Goal: Information Seeking & Learning: Learn about a topic

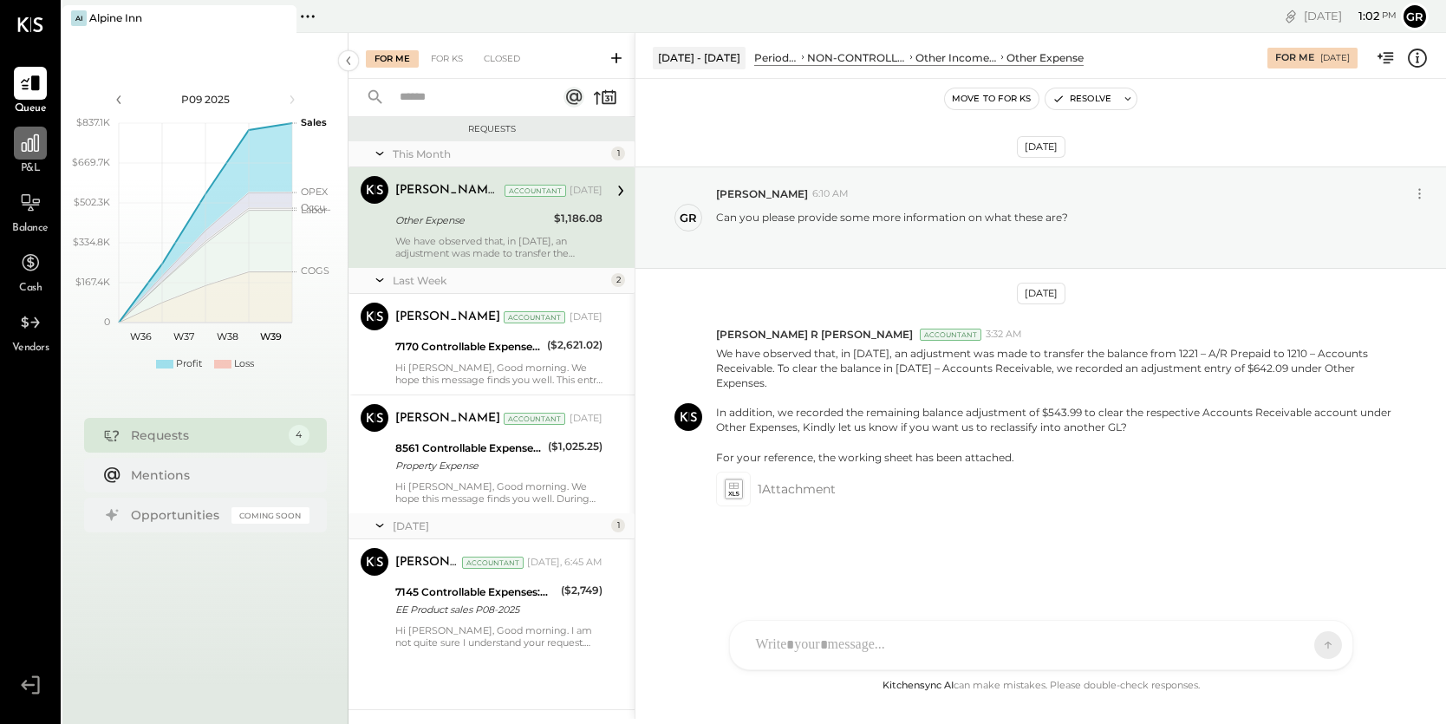
click at [30, 153] on icon at bounding box center [30, 143] width 23 height 23
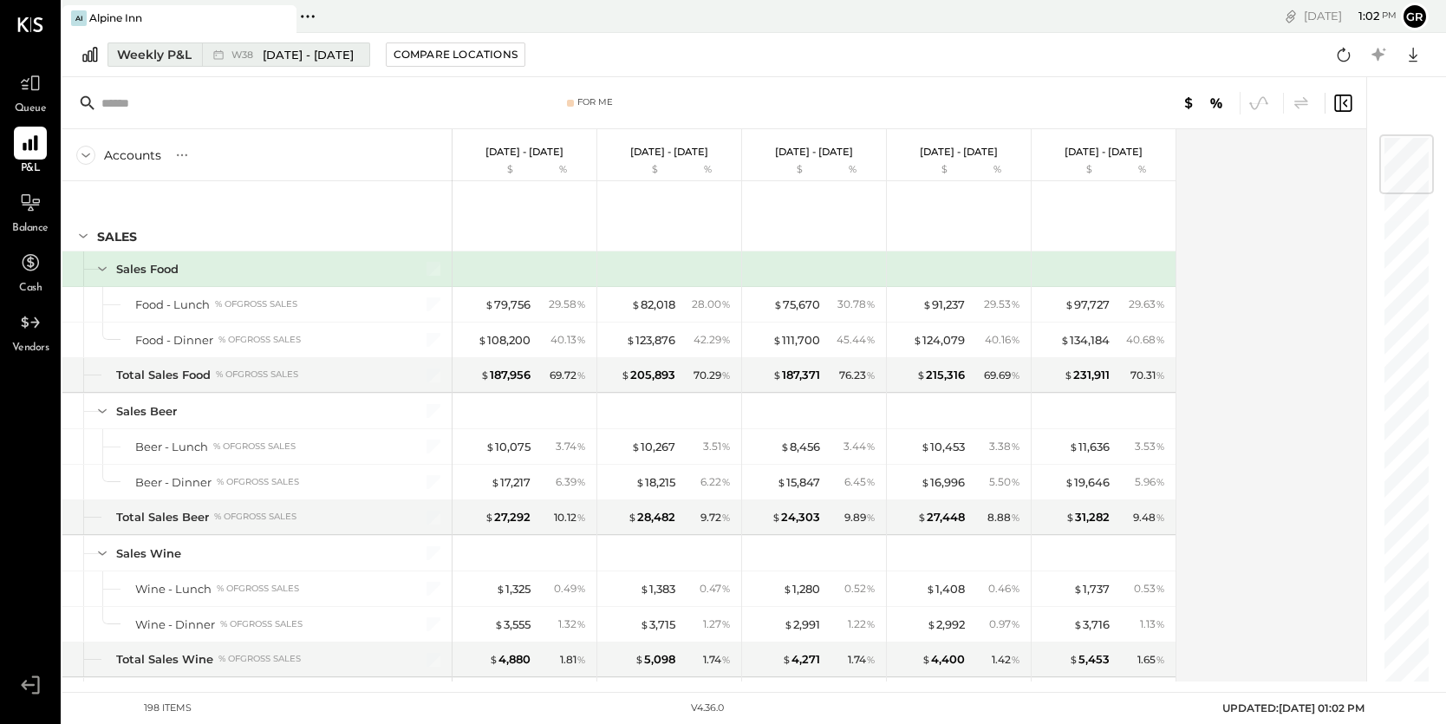
click at [171, 55] on div "Weekly P&L" at bounding box center [154, 54] width 75 height 17
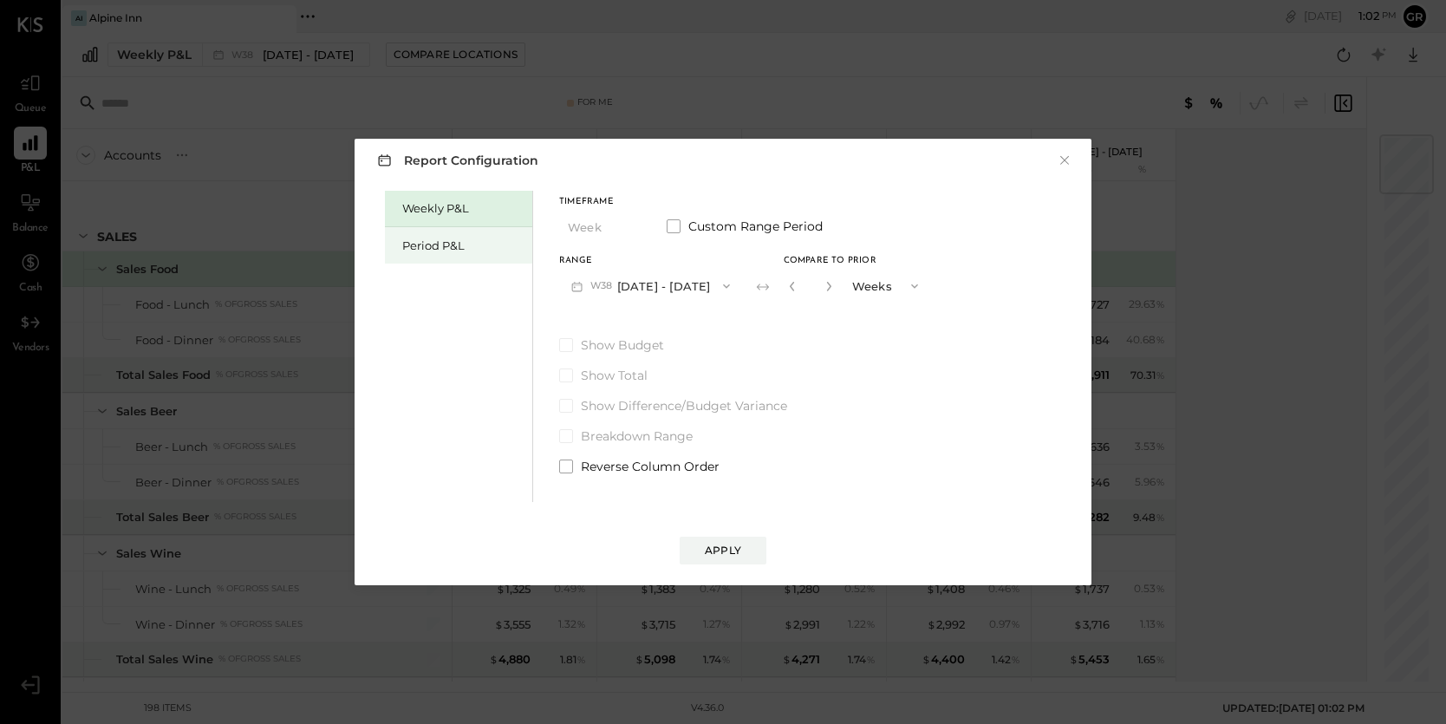
click at [461, 247] on div "Period P&L" at bounding box center [462, 246] width 121 height 16
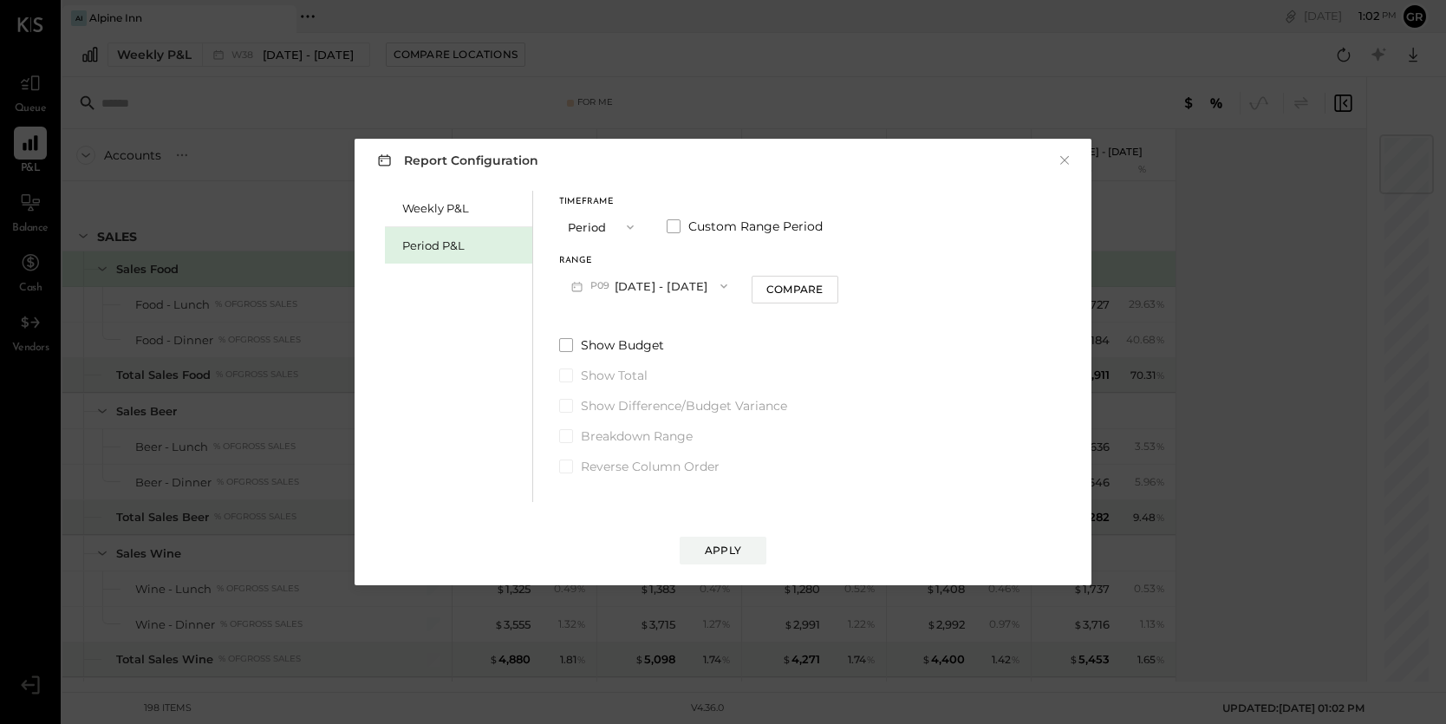
click at [717, 284] on icon "button" at bounding box center [724, 286] width 14 height 14
click at [685, 320] on div "P08 [DATE] - [DATE]" at bounding box center [659, 325] width 198 height 36
click at [721, 550] on div "Apply" at bounding box center [723, 550] width 36 height 15
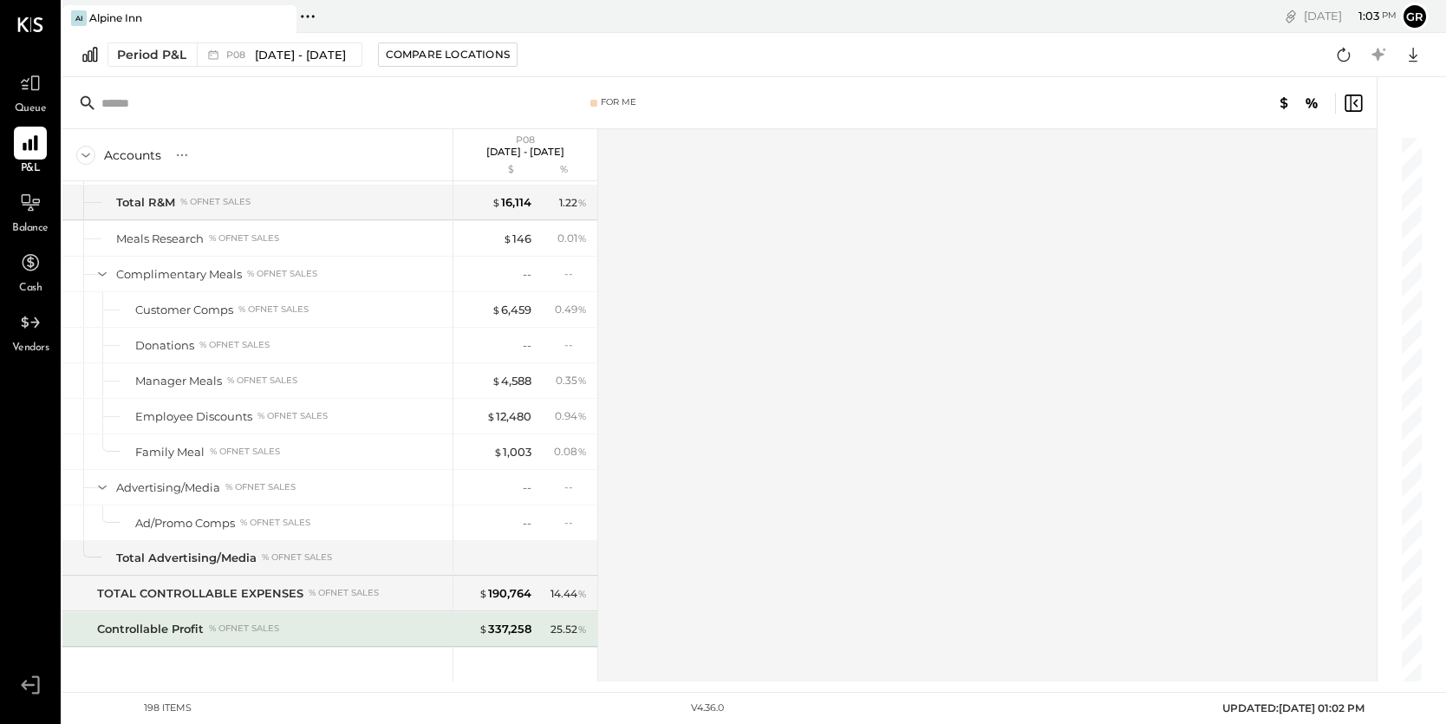
scroll to position [5003, 0]
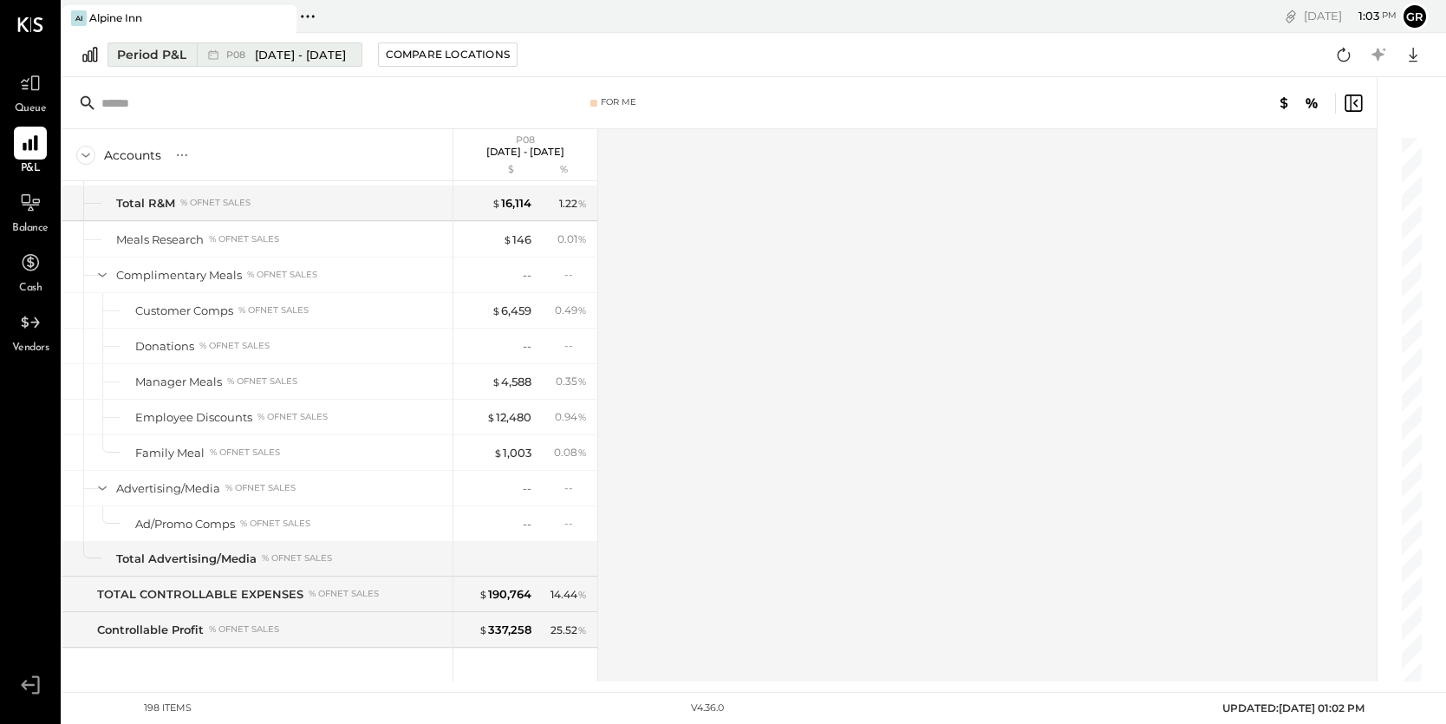
click at [280, 59] on span "[DATE] - [DATE]" at bounding box center [300, 55] width 91 height 16
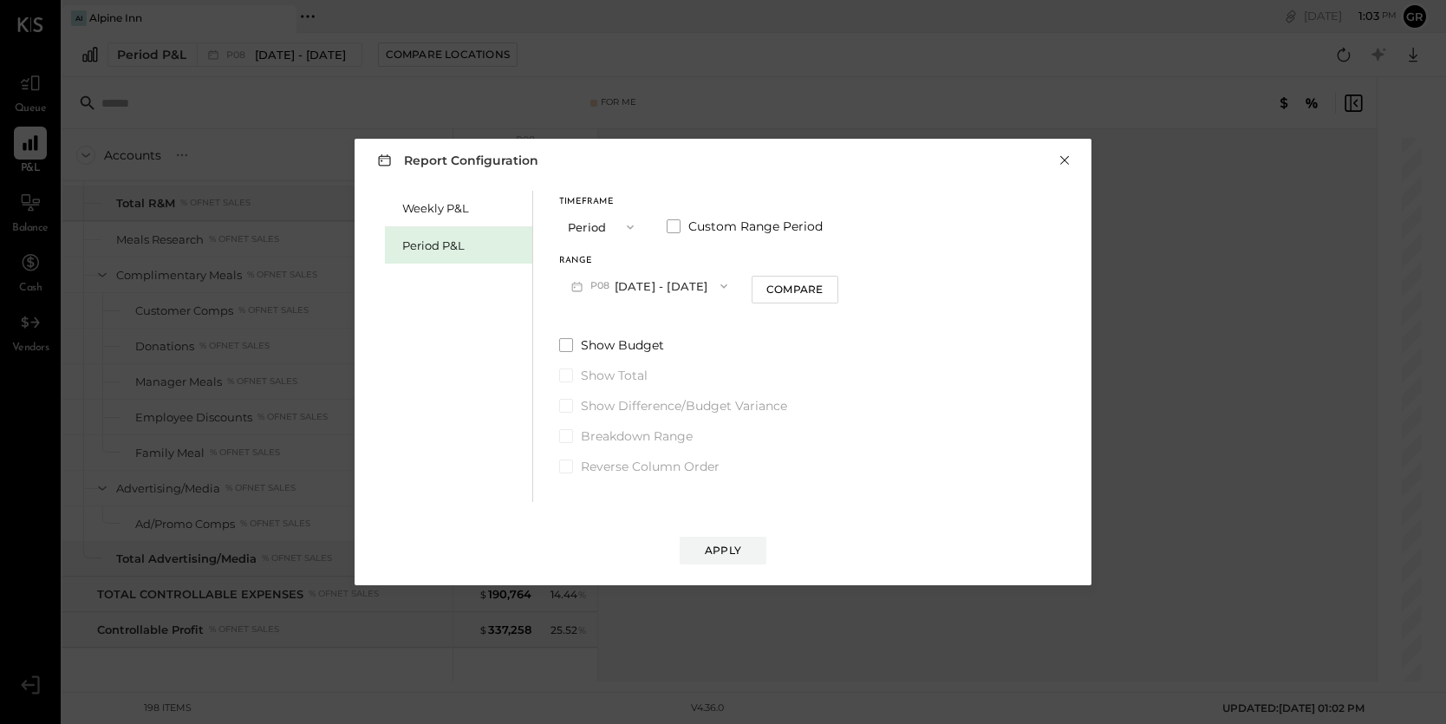
click at [1066, 160] on button "×" at bounding box center [1065, 160] width 16 height 17
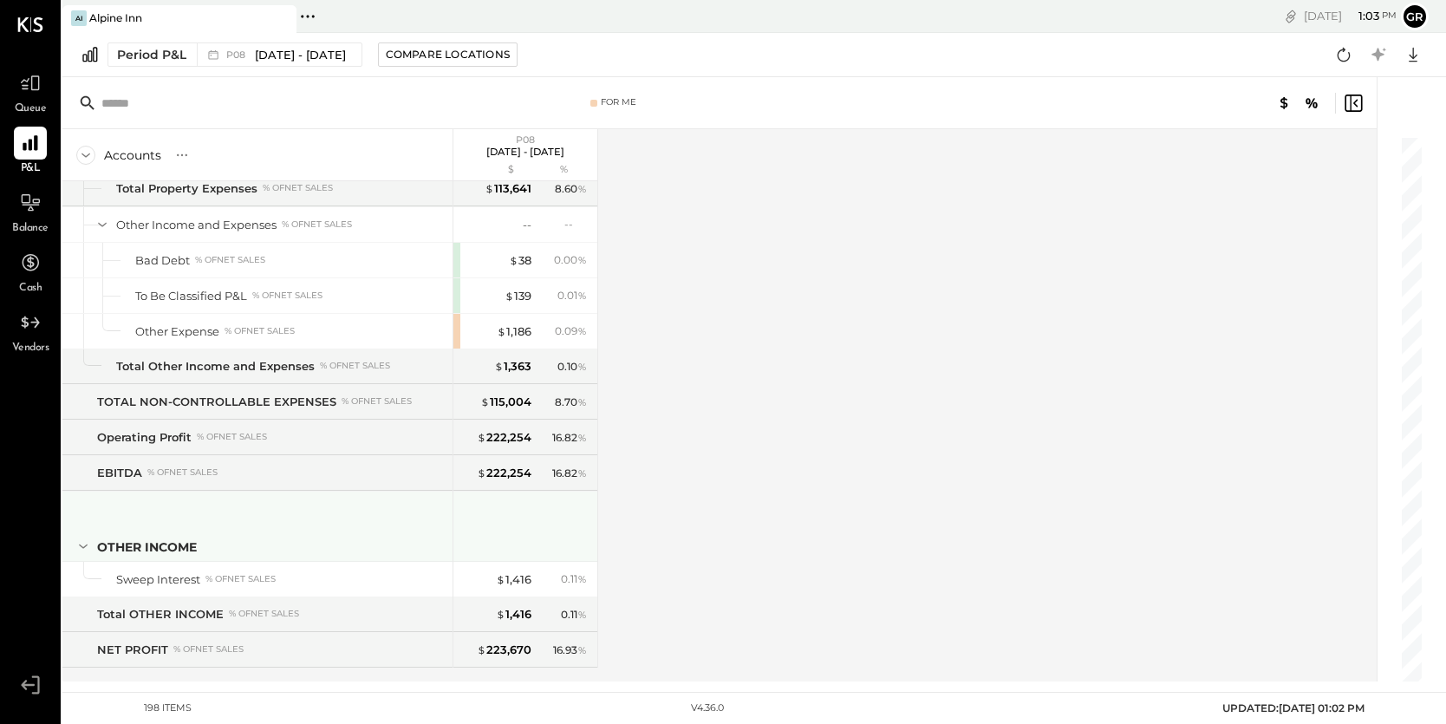
scroll to position [5829, 0]
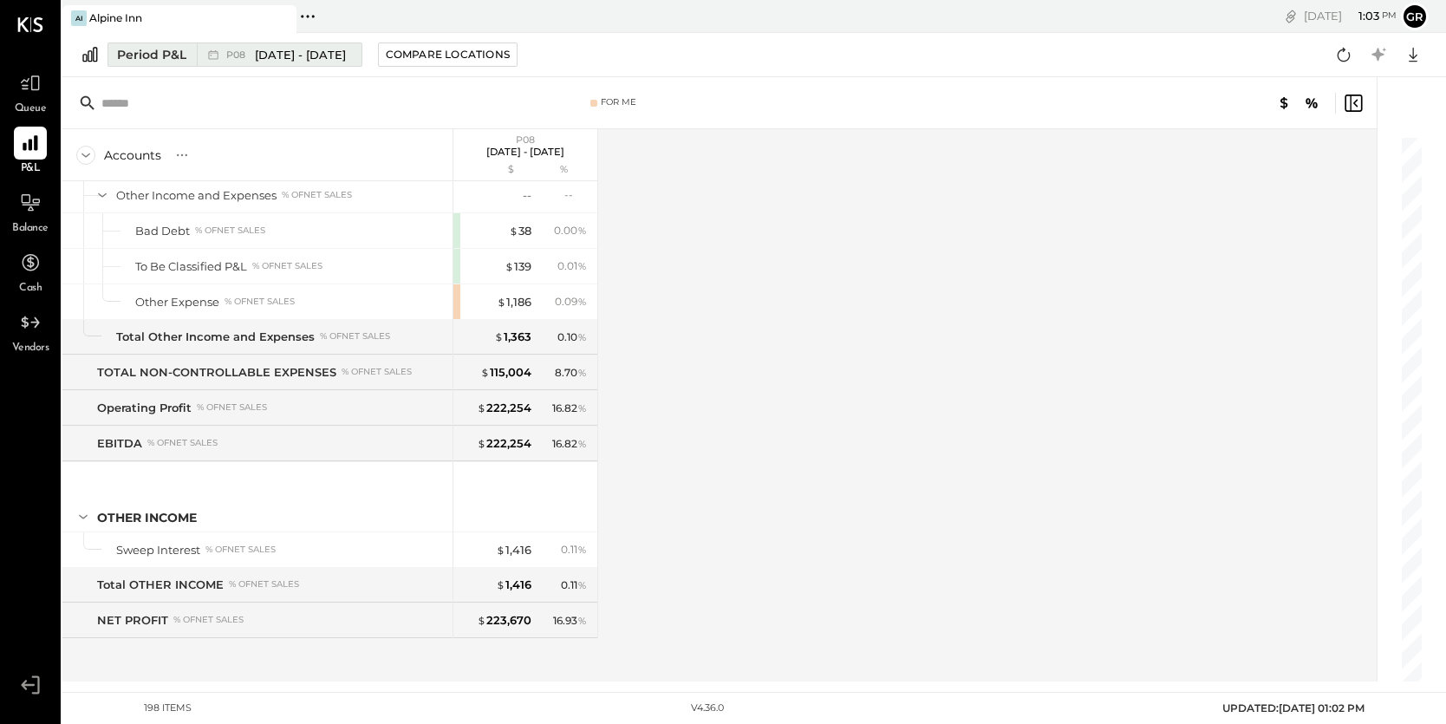
click at [166, 52] on div "Period P&L" at bounding box center [151, 54] width 69 height 17
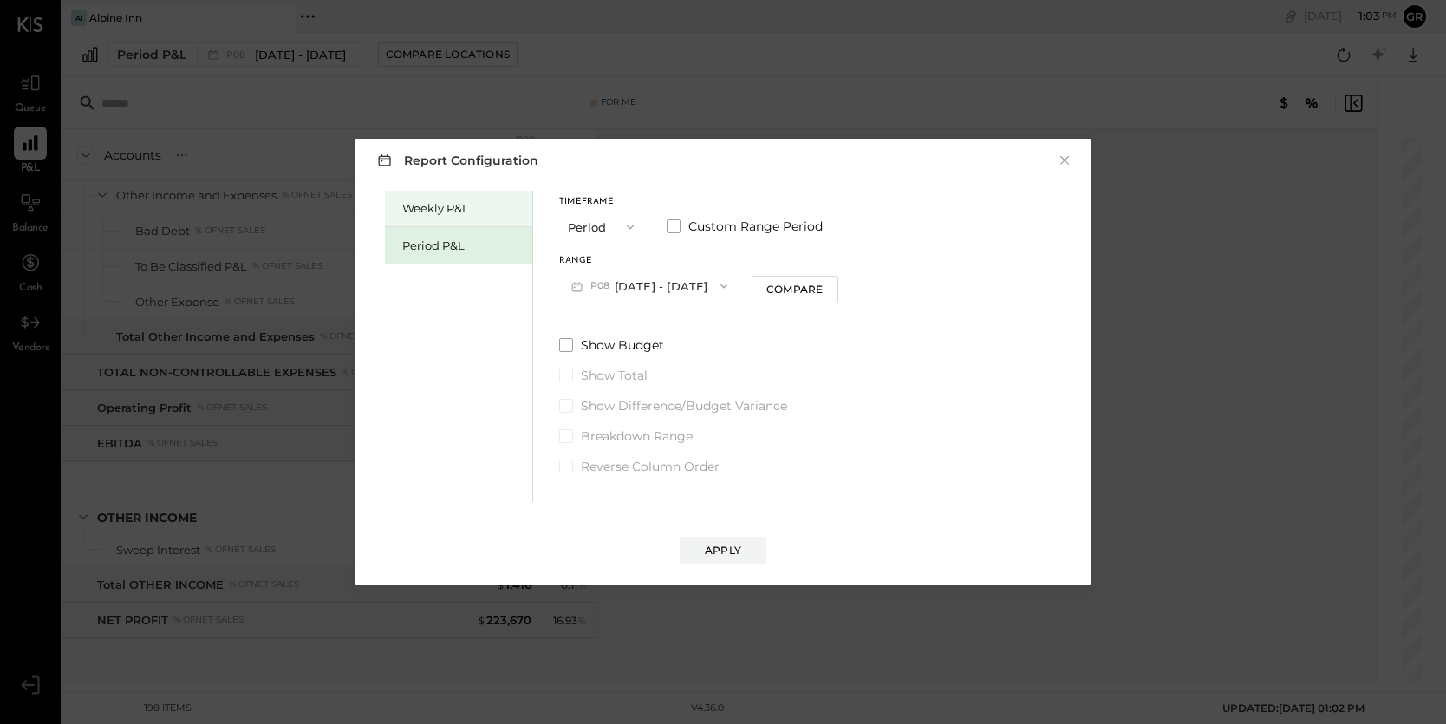
click at [453, 201] on div "Weekly P&L" at bounding box center [462, 208] width 121 height 16
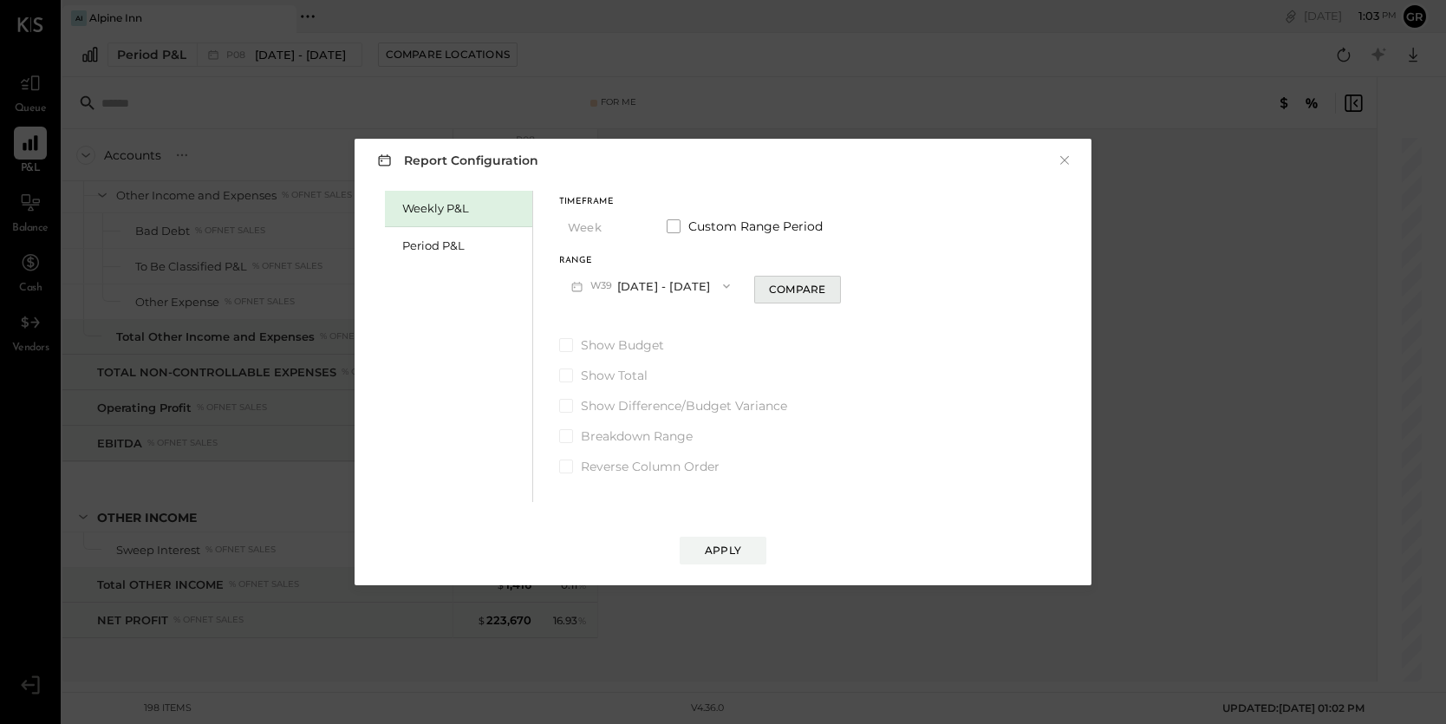
click at [786, 287] on div "Compare" at bounding box center [797, 289] width 56 height 15
click at [832, 286] on icon "button" at bounding box center [829, 286] width 10 height 10
type input "*"
click at [740, 545] on div "Apply" at bounding box center [723, 550] width 36 height 15
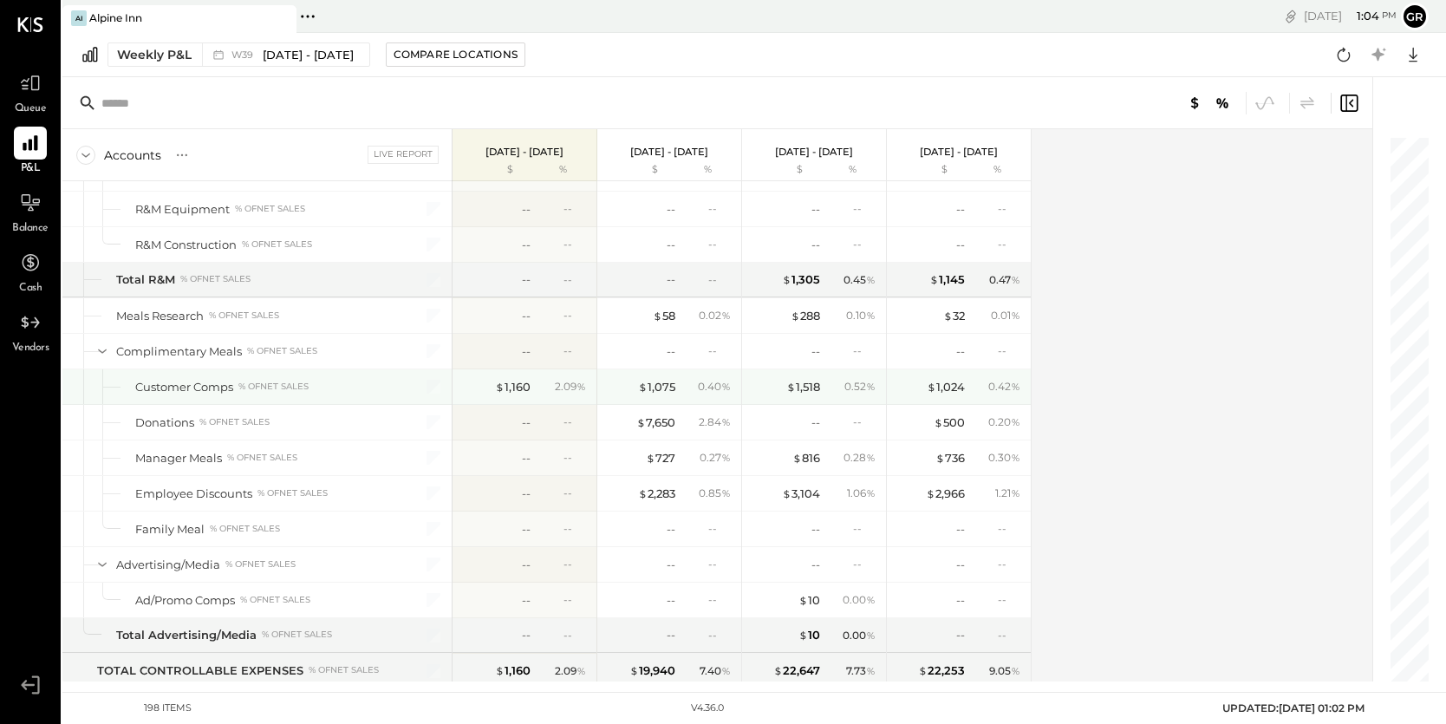
scroll to position [4418, 0]
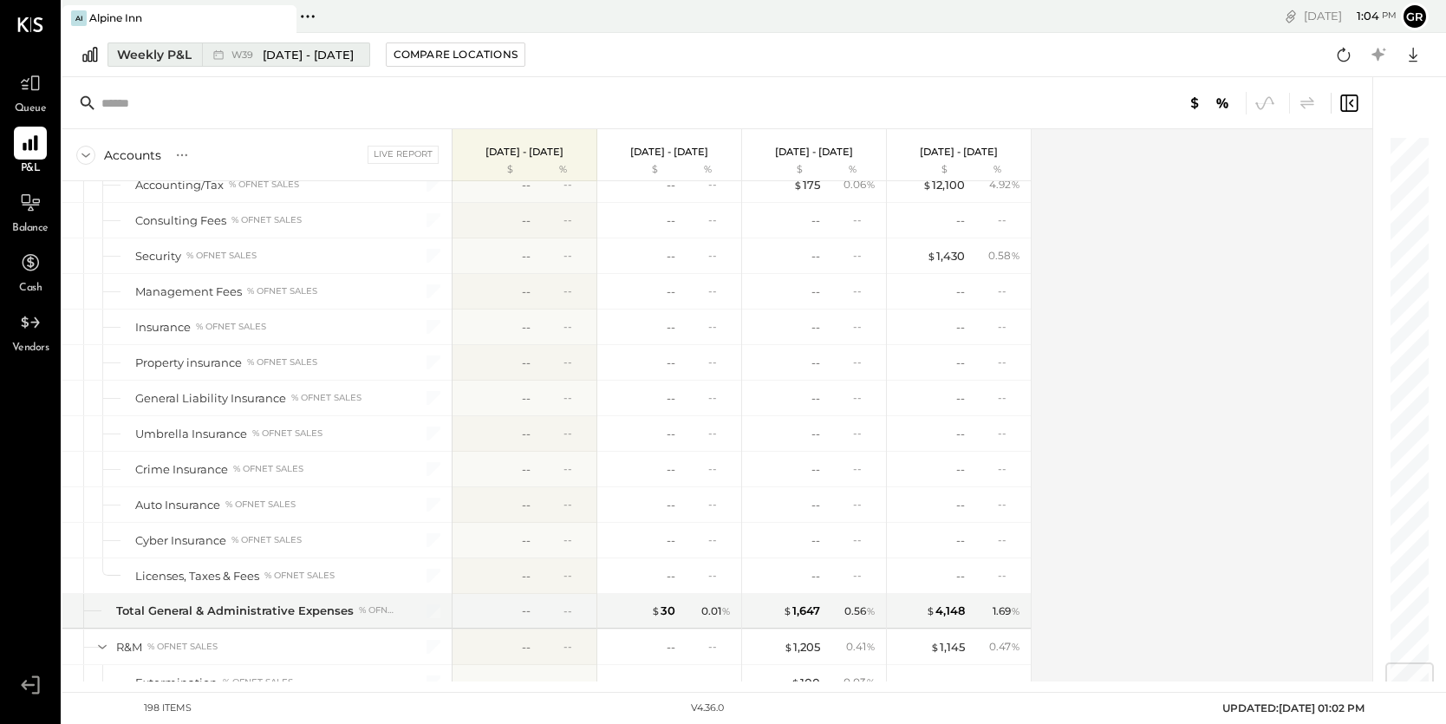
click at [181, 56] on div "Weekly P&L" at bounding box center [154, 54] width 75 height 17
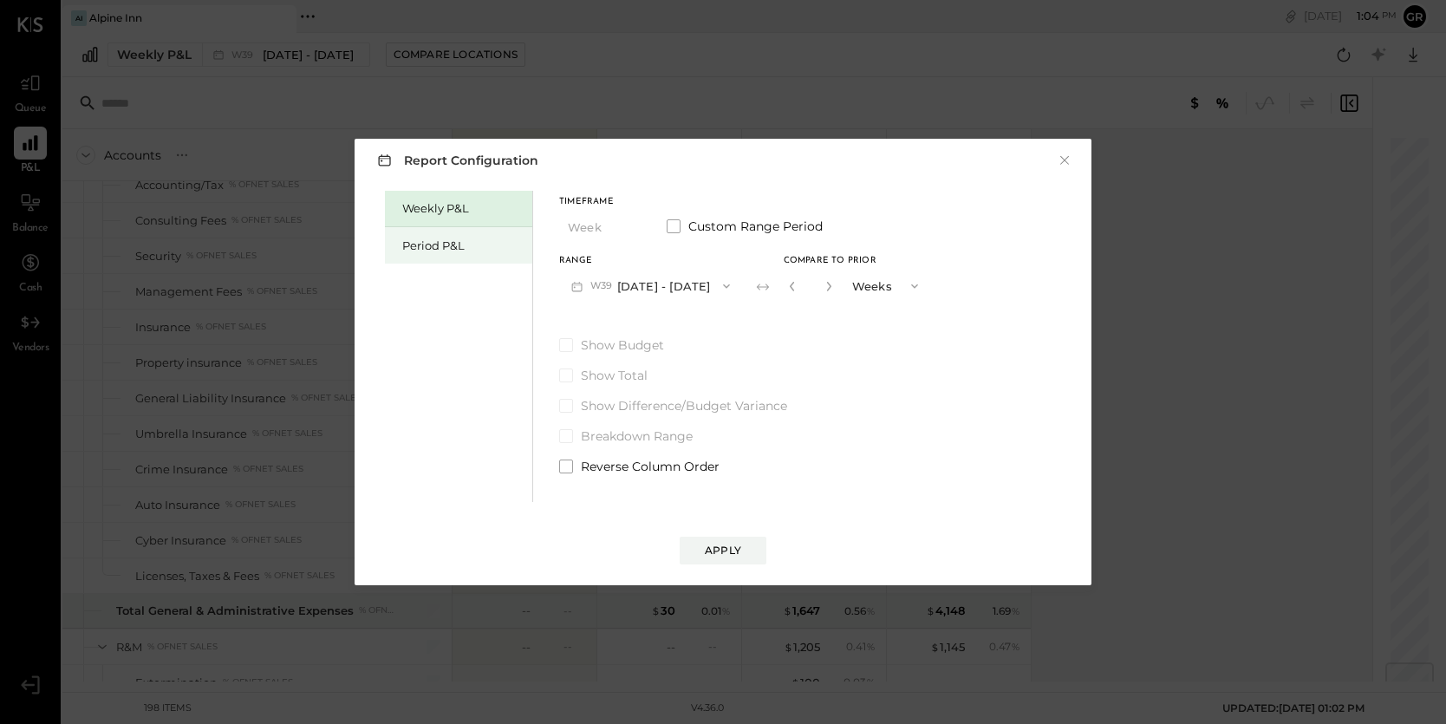
click at [446, 247] on div "Period P&L" at bounding box center [462, 246] width 121 height 16
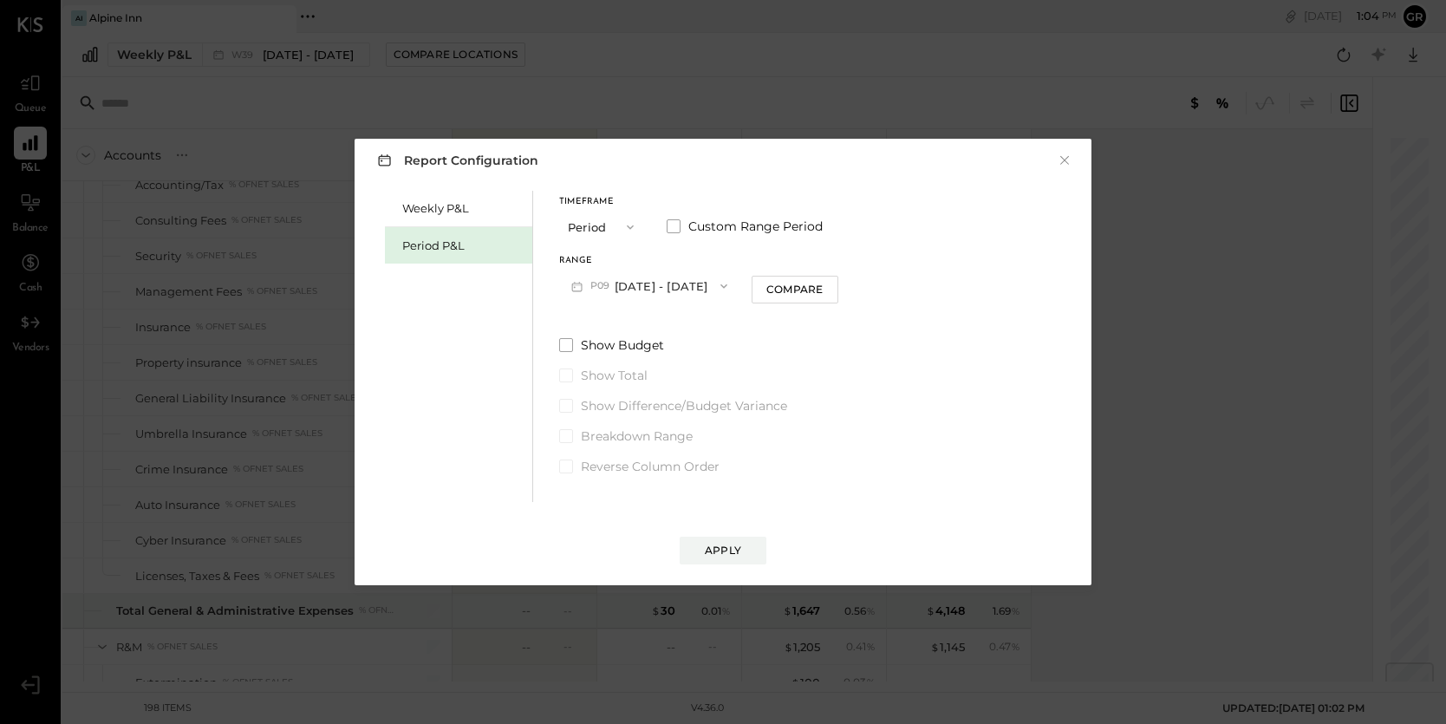
click at [623, 229] on icon "button" at bounding box center [630, 227] width 14 height 14
click at [599, 290] on div "YTD" at bounding box center [602, 288] width 85 height 31
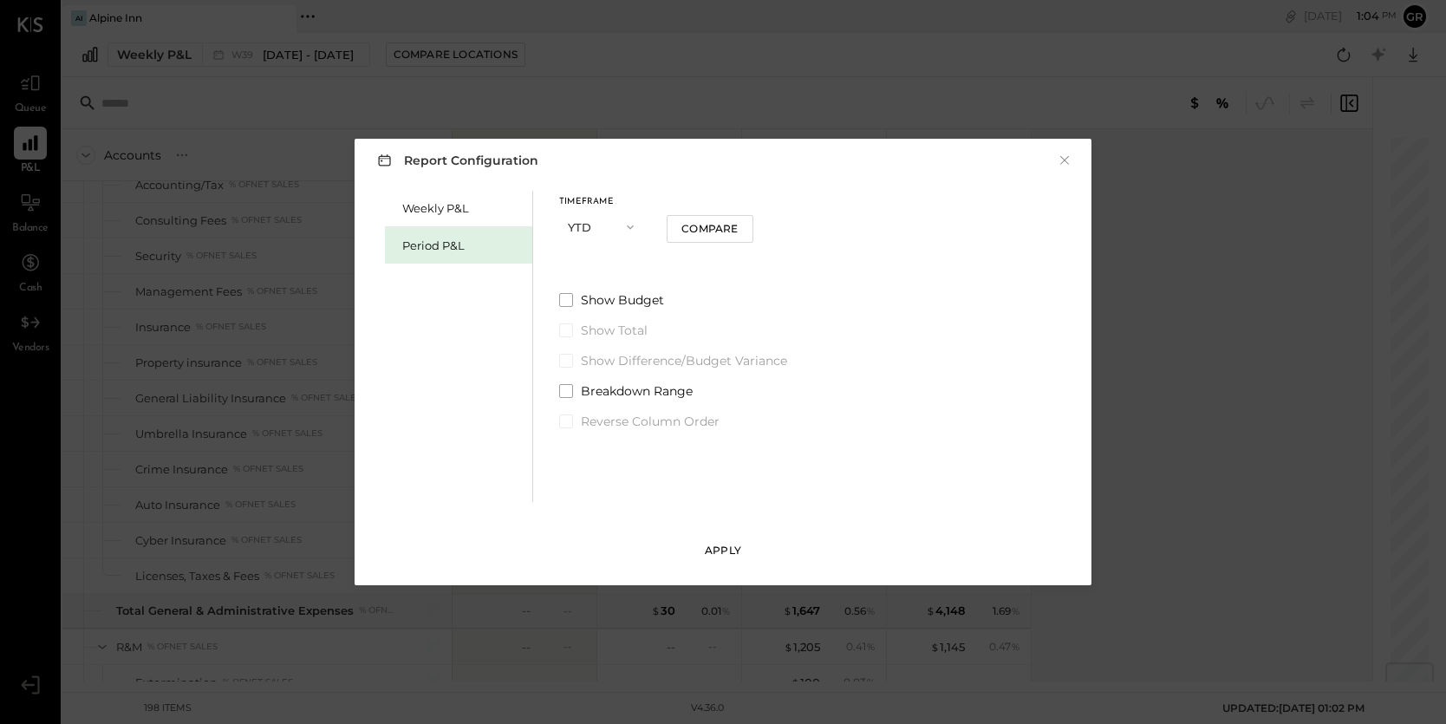
click at [709, 560] on button "Apply" at bounding box center [723, 551] width 87 height 28
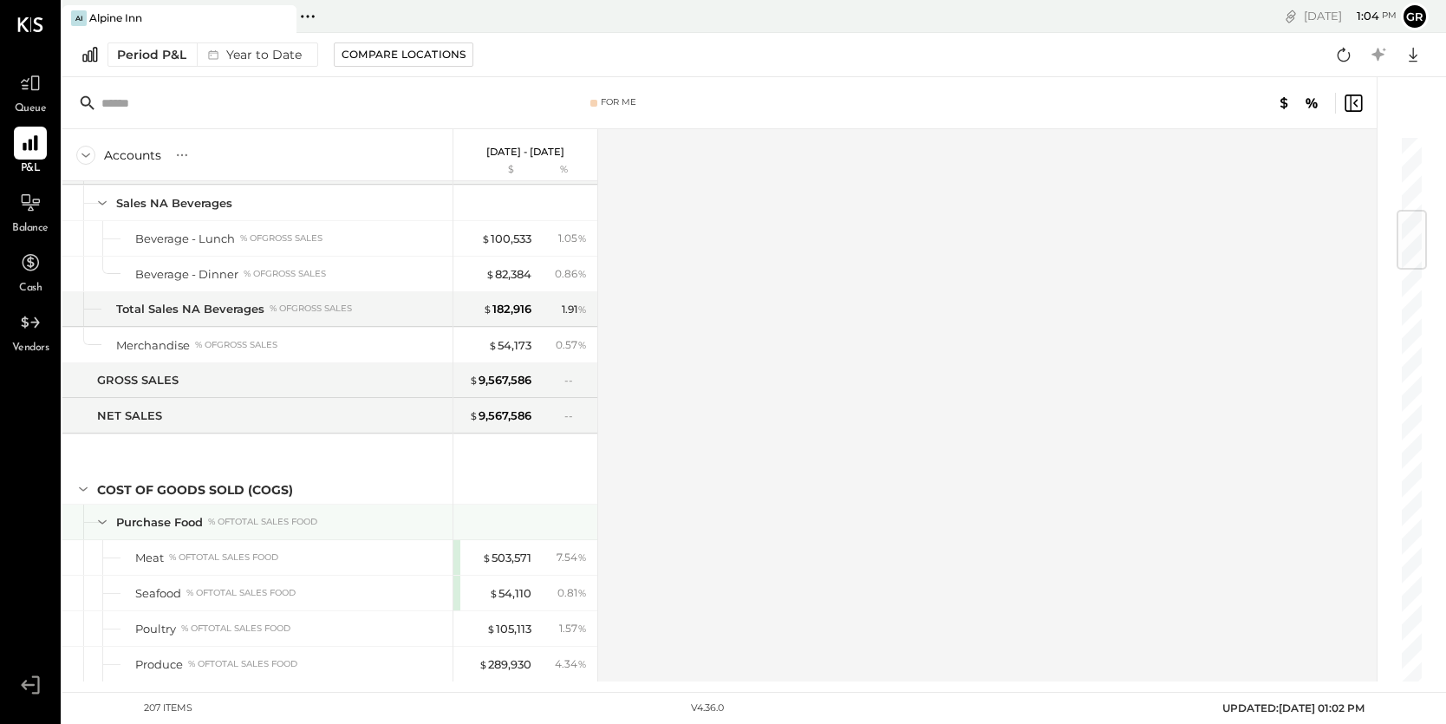
scroll to position [643, 0]
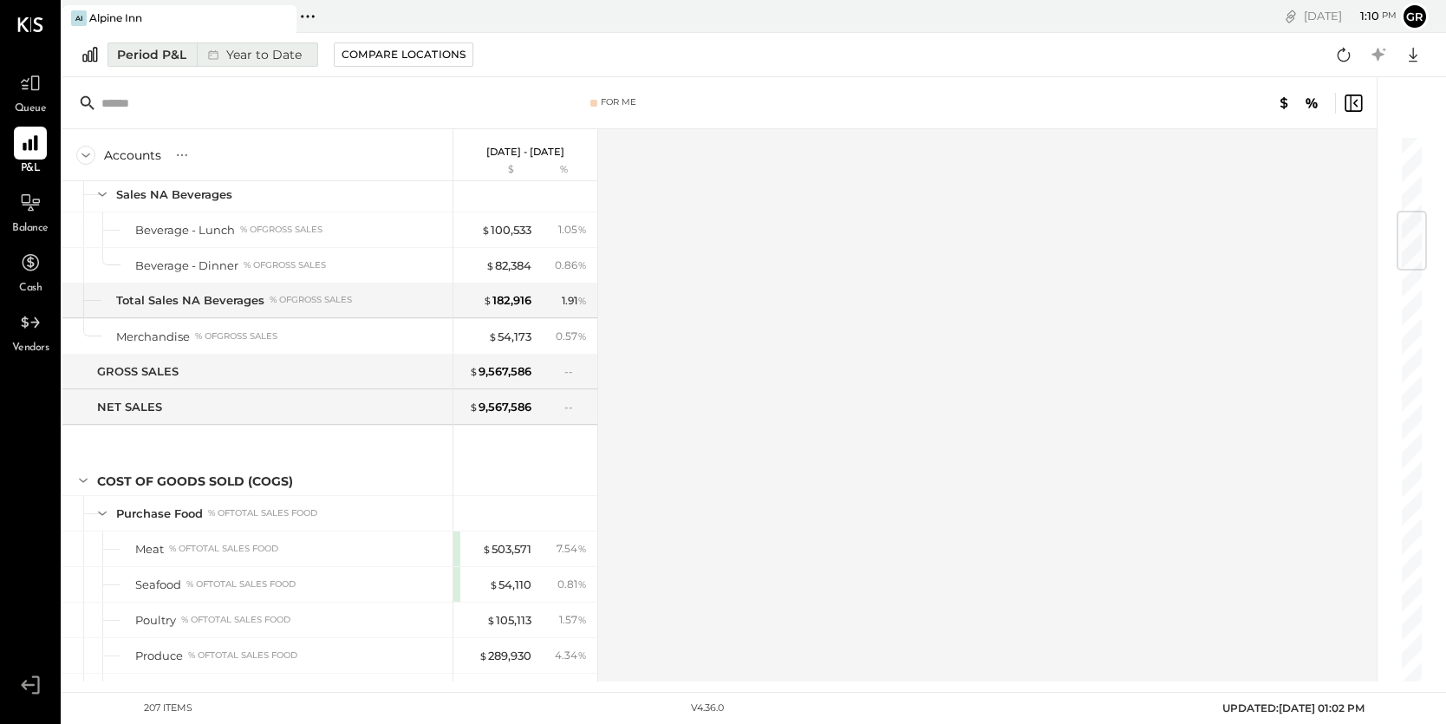
click at [251, 58] on div "Year to Date" at bounding box center [253, 54] width 112 height 23
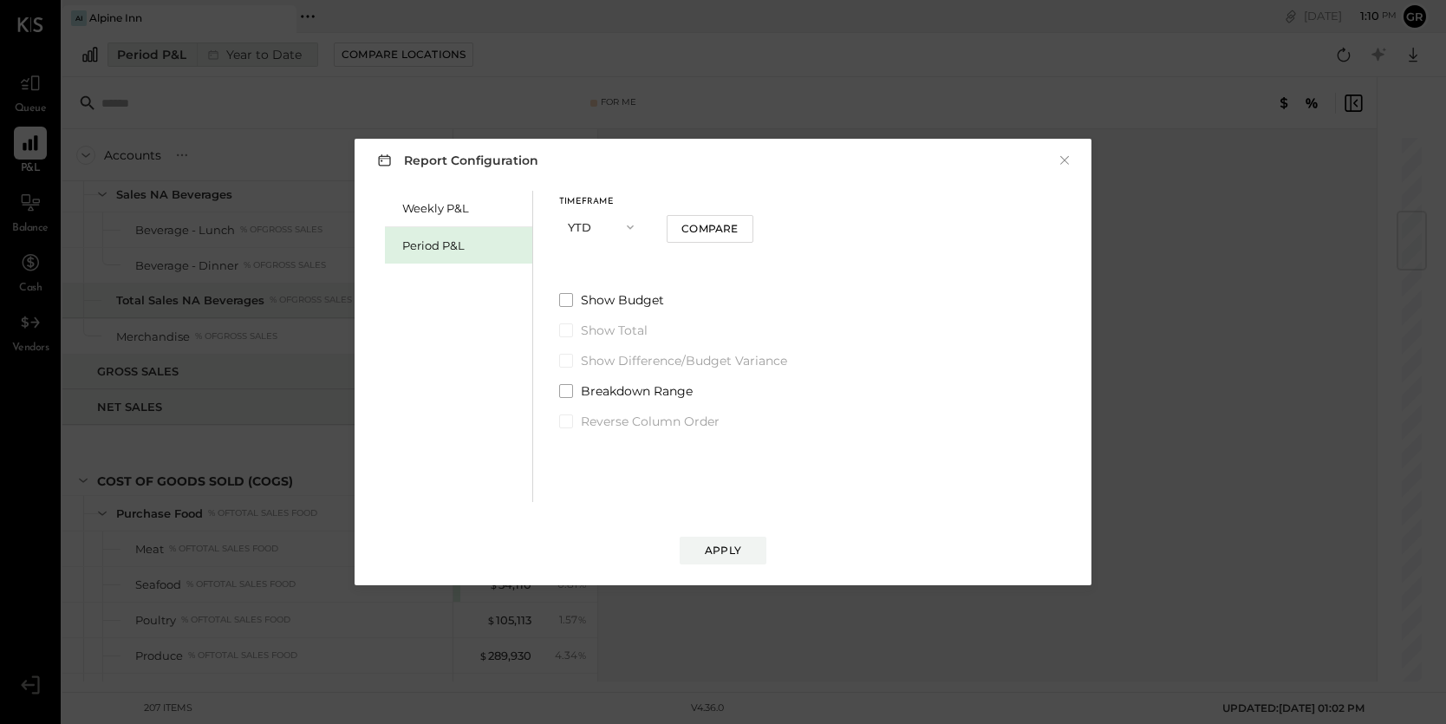
click at [251, 58] on div "Report Configuration × Weekly P&L Period P&L Timeframe YTD Compare Show Budget …" at bounding box center [723, 362] width 1446 height 724
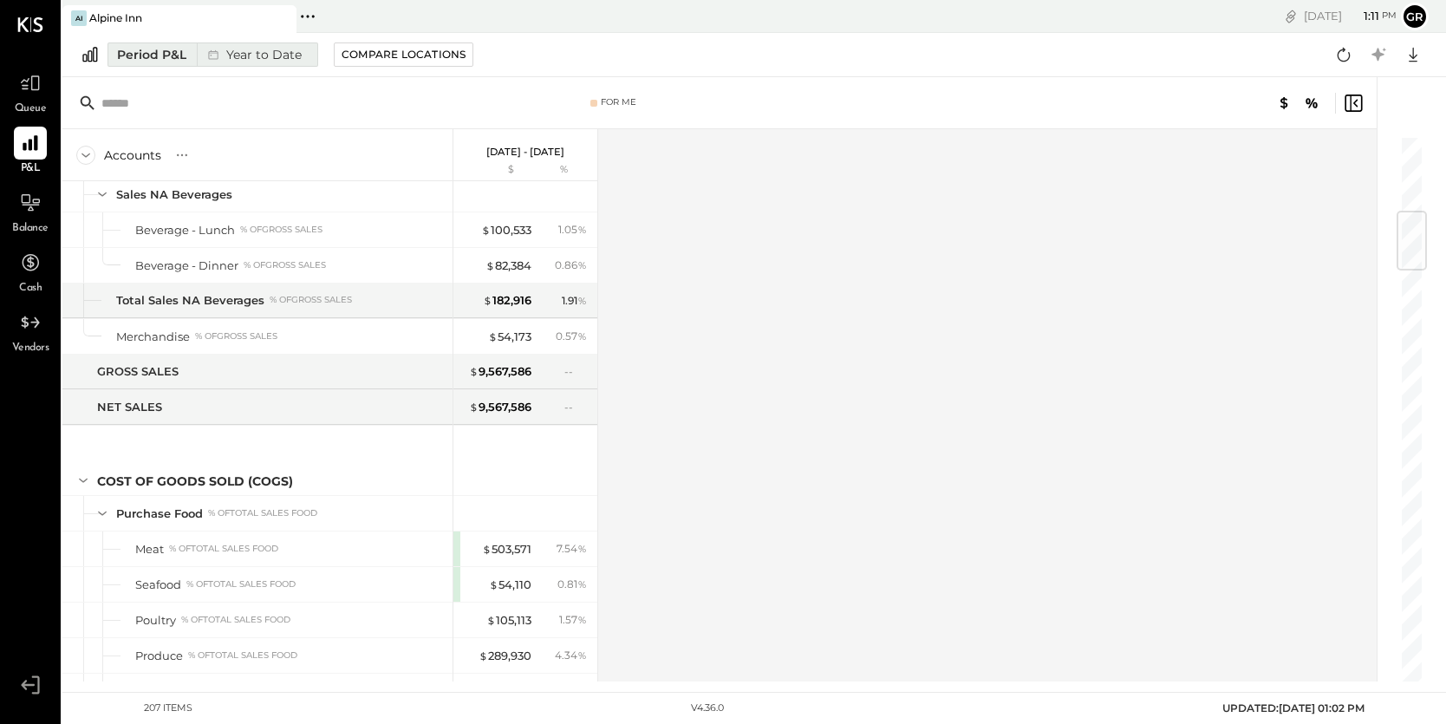
click at [251, 51] on div "Year to Date" at bounding box center [253, 54] width 112 height 23
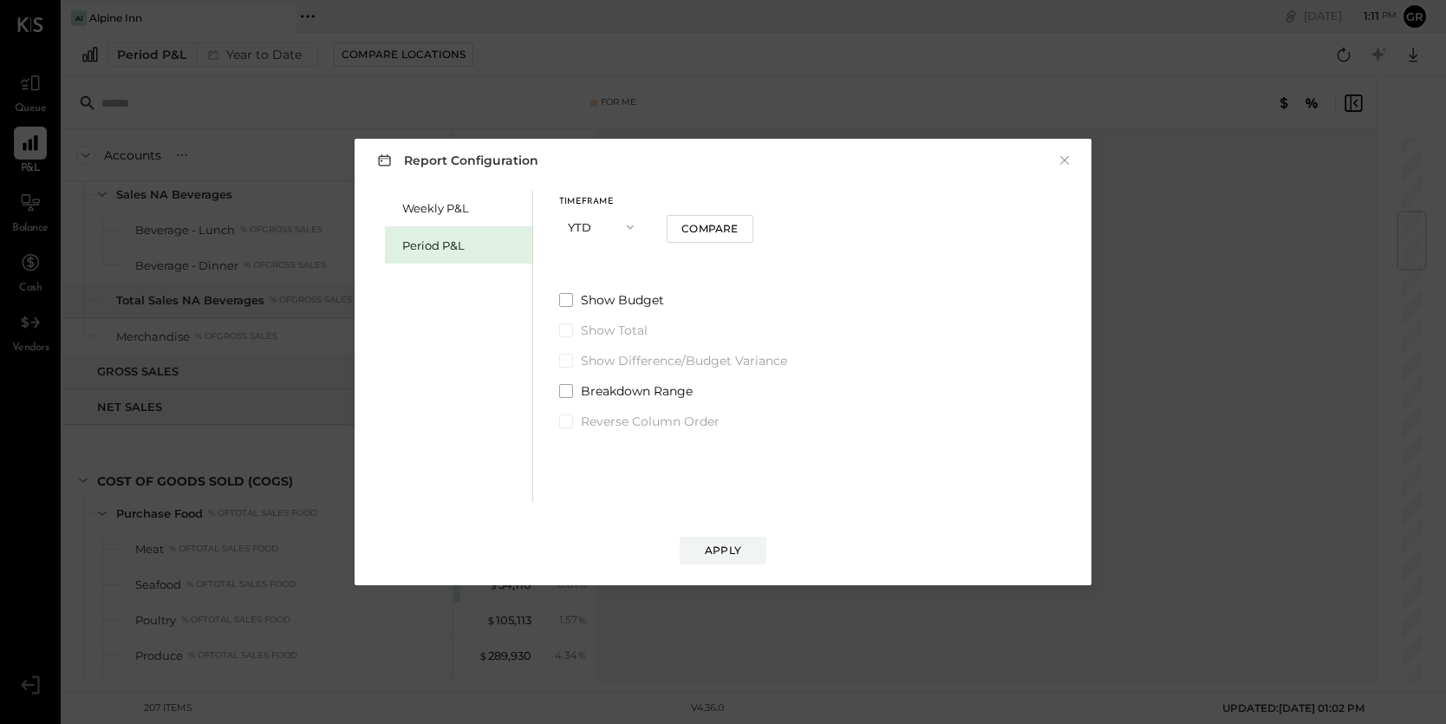
click at [635, 225] on icon "button" at bounding box center [630, 227] width 14 height 14
click at [610, 230] on div "Period" at bounding box center [602, 227] width 85 height 31
click at [720, 284] on icon "button" at bounding box center [723, 286] width 7 height 4
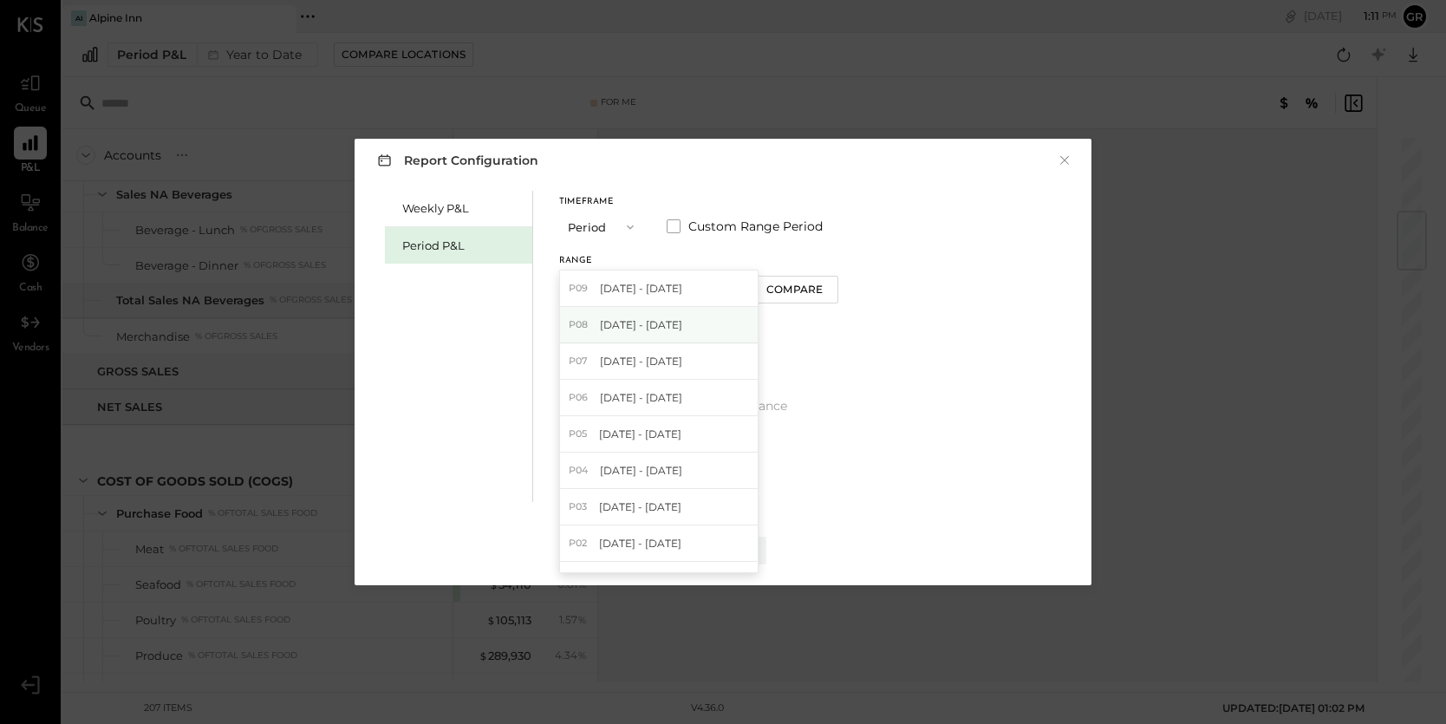
click at [690, 317] on div "P08 [DATE] - [DATE]" at bounding box center [659, 325] width 198 height 36
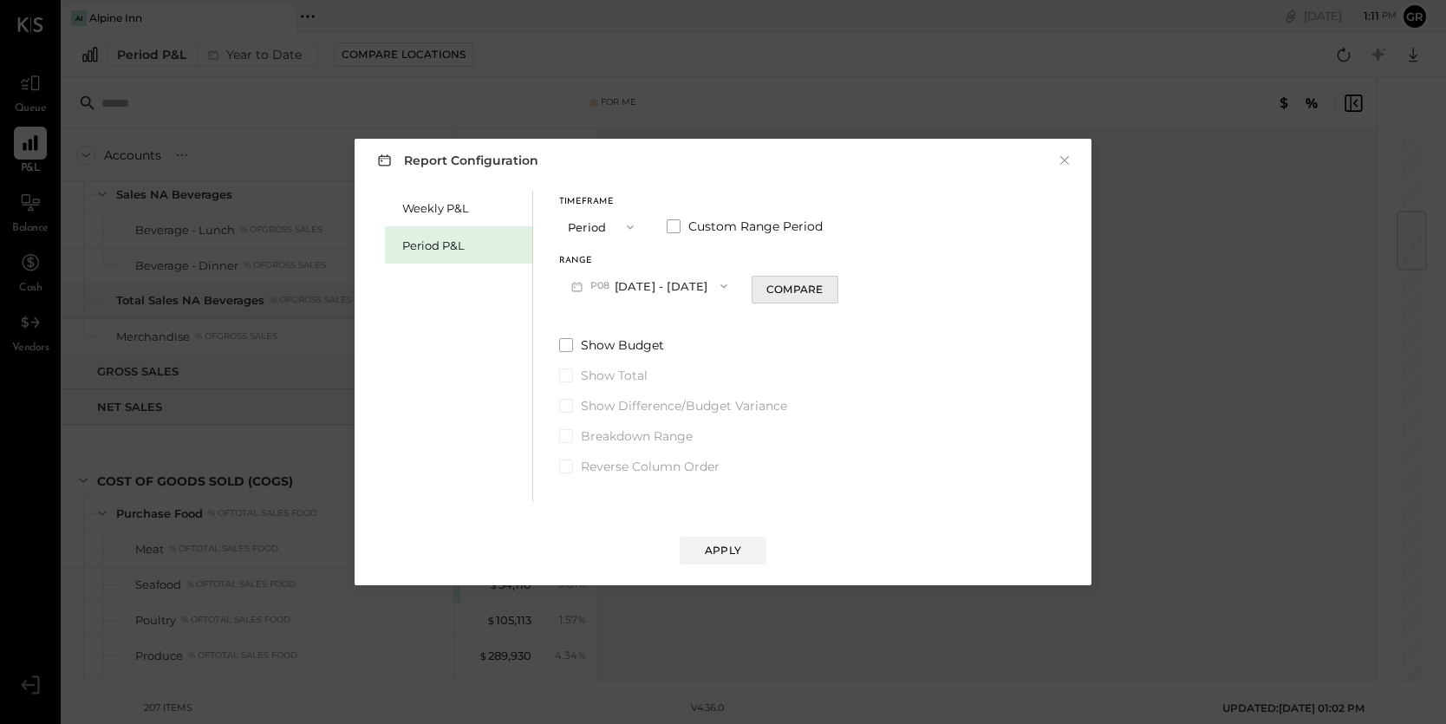
click at [781, 295] on div "Compare" at bounding box center [794, 289] width 56 height 15
click at [719, 551] on div "Apply" at bounding box center [723, 550] width 36 height 15
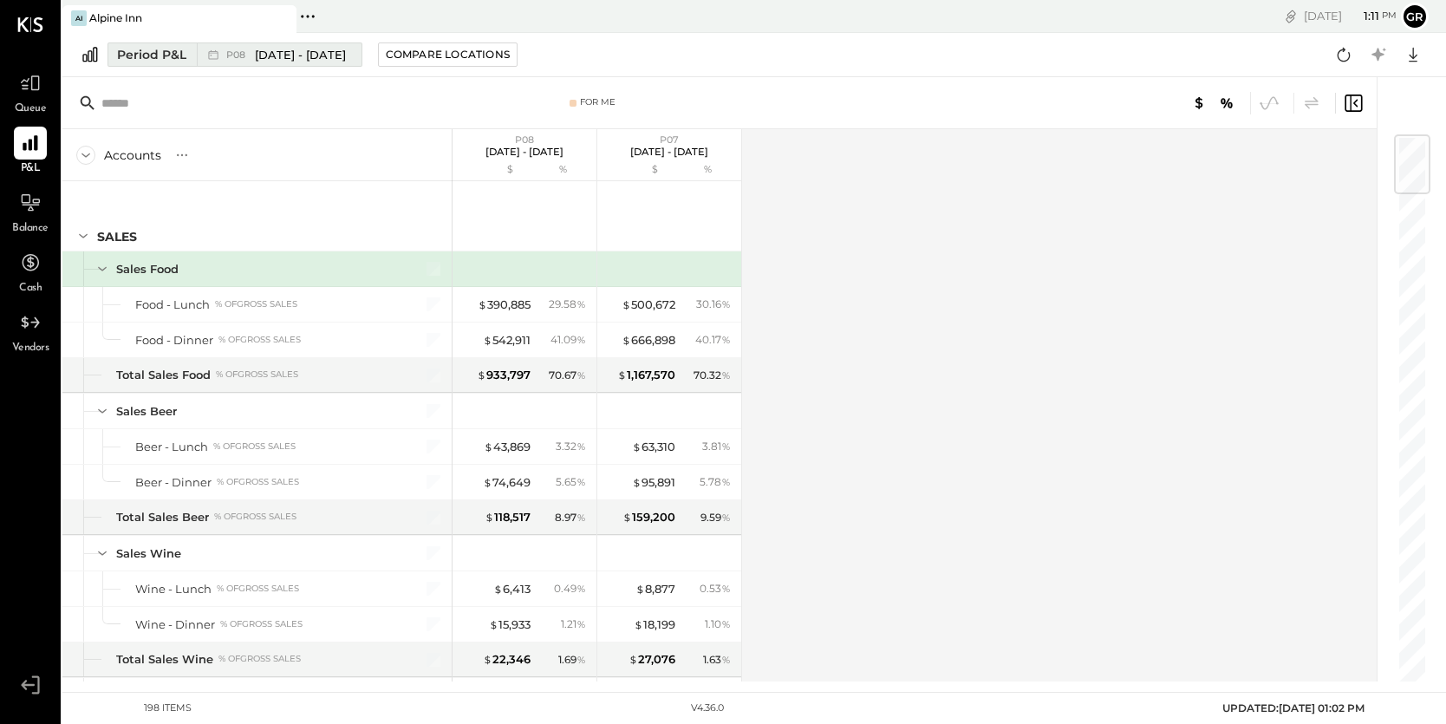
click at [173, 52] on div "Period P&L" at bounding box center [151, 54] width 69 height 17
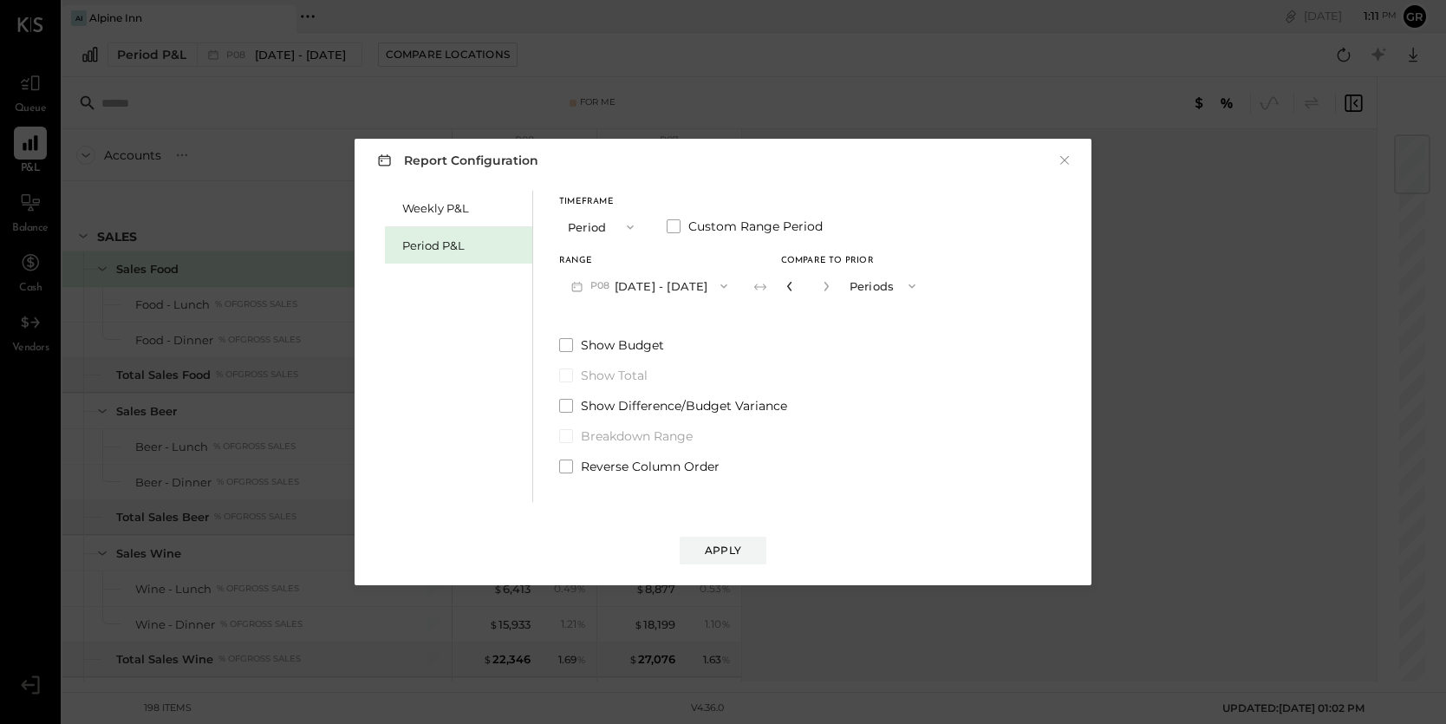
click at [788, 289] on icon "button" at bounding box center [790, 286] width 10 height 10
click at [562, 382] on label "Show Total" at bounding box center [698, 375] width 279 height 17
click at [567, 375] on span at bounding box center [566, 375] width 14 height 14
click at [711, 551] on div "Apply" at bounding box center [723, 550] width 36 height 15
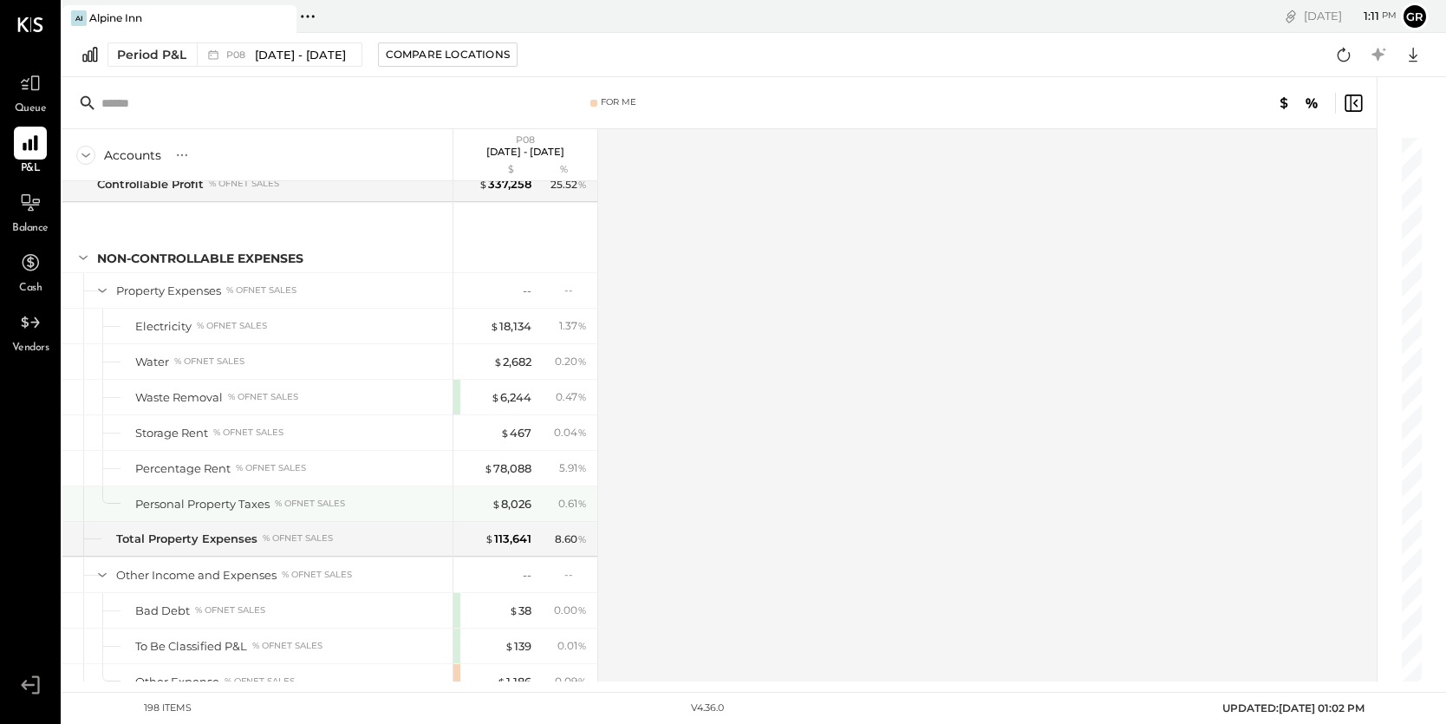
scroll to position [5418, 0]
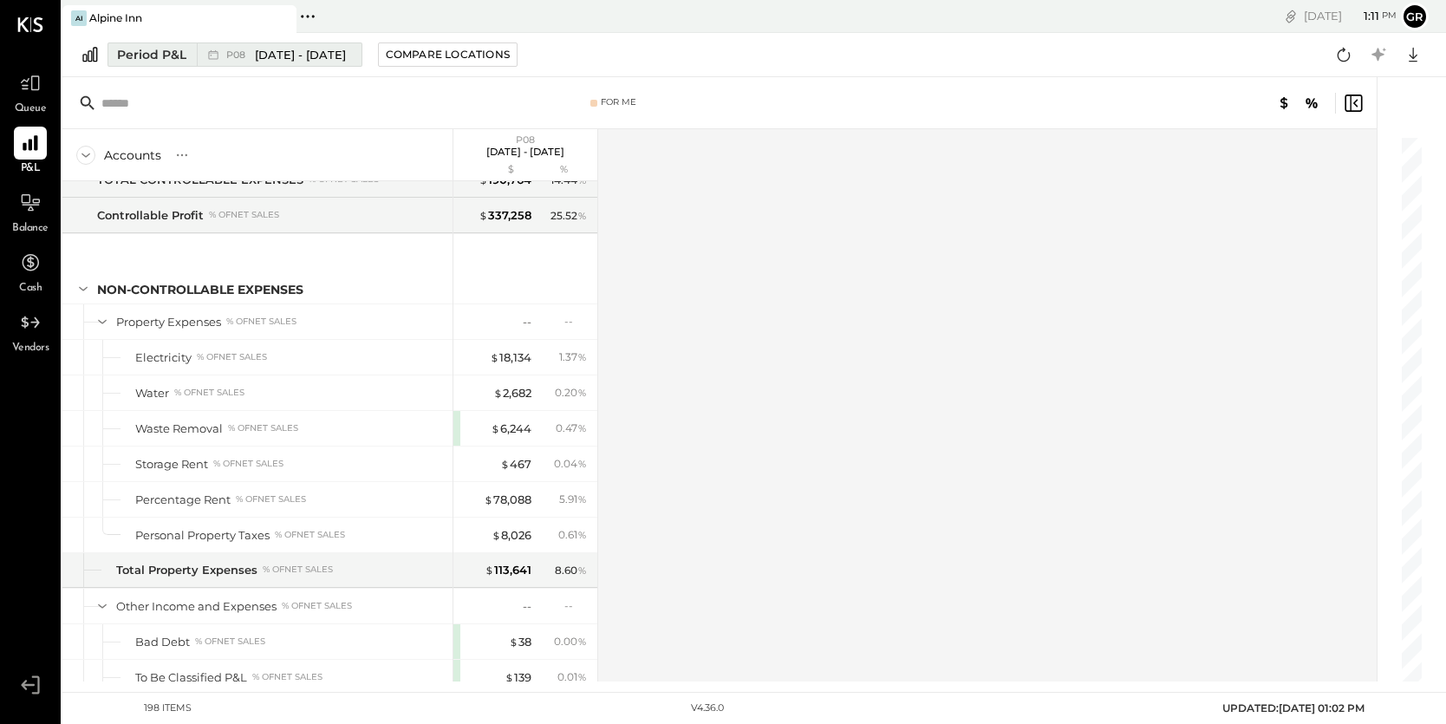
click at [315, 51] on span "[DATE] - [DATE]" at bounding box center [300, 55] width 91 height 16
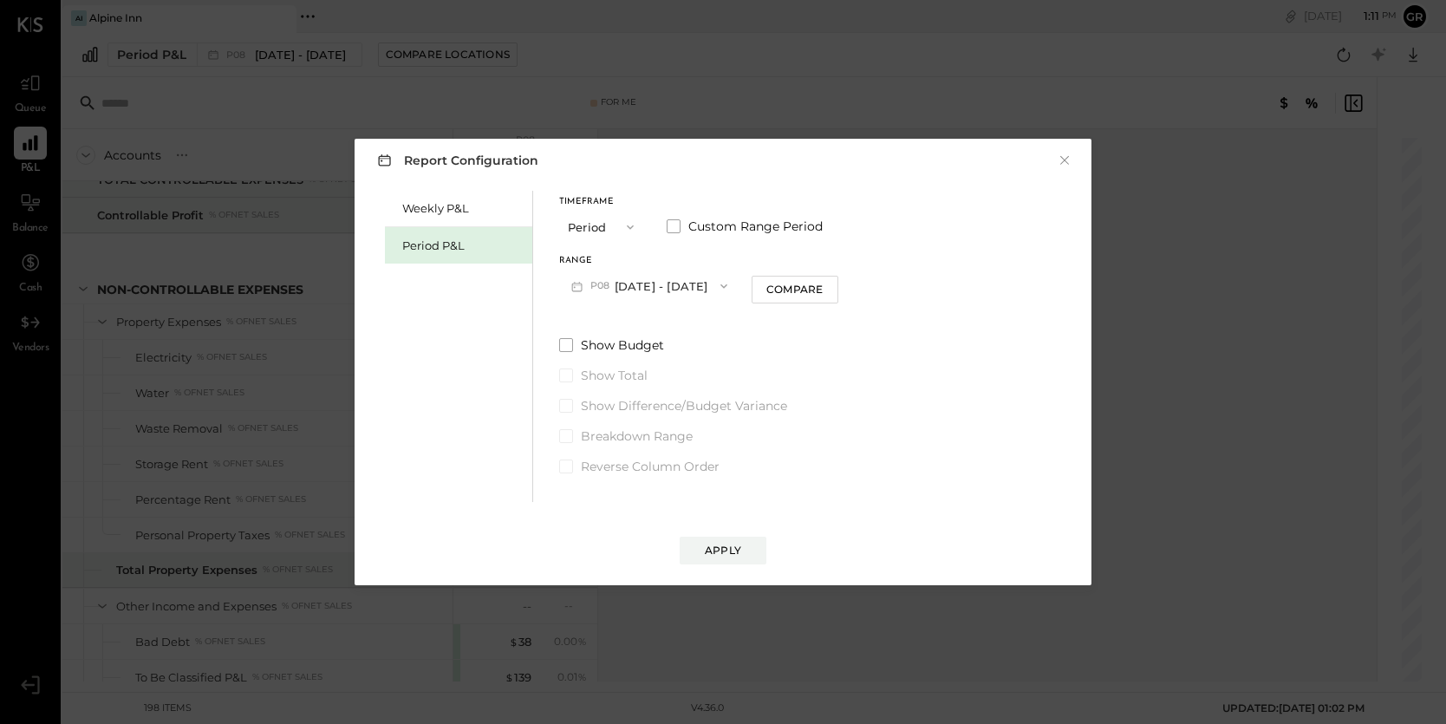
click at [723, 284] on icon "button" at bounding box center [724, 286] width 14 height 14
click at [719, 315] on div "P08 [DATE] - [DATE]" at bounding box center [659, 325] width 198 height 36
click at [790, 296] on div "Compare" at bounding box center [794, 289] width 56 height 15
click at [819, 289] on button "button" at bounding box center [826, 286] width 14 height 19
click at [821, 289] on icon "button" at bounding box center [826, 286] width 10 height 10
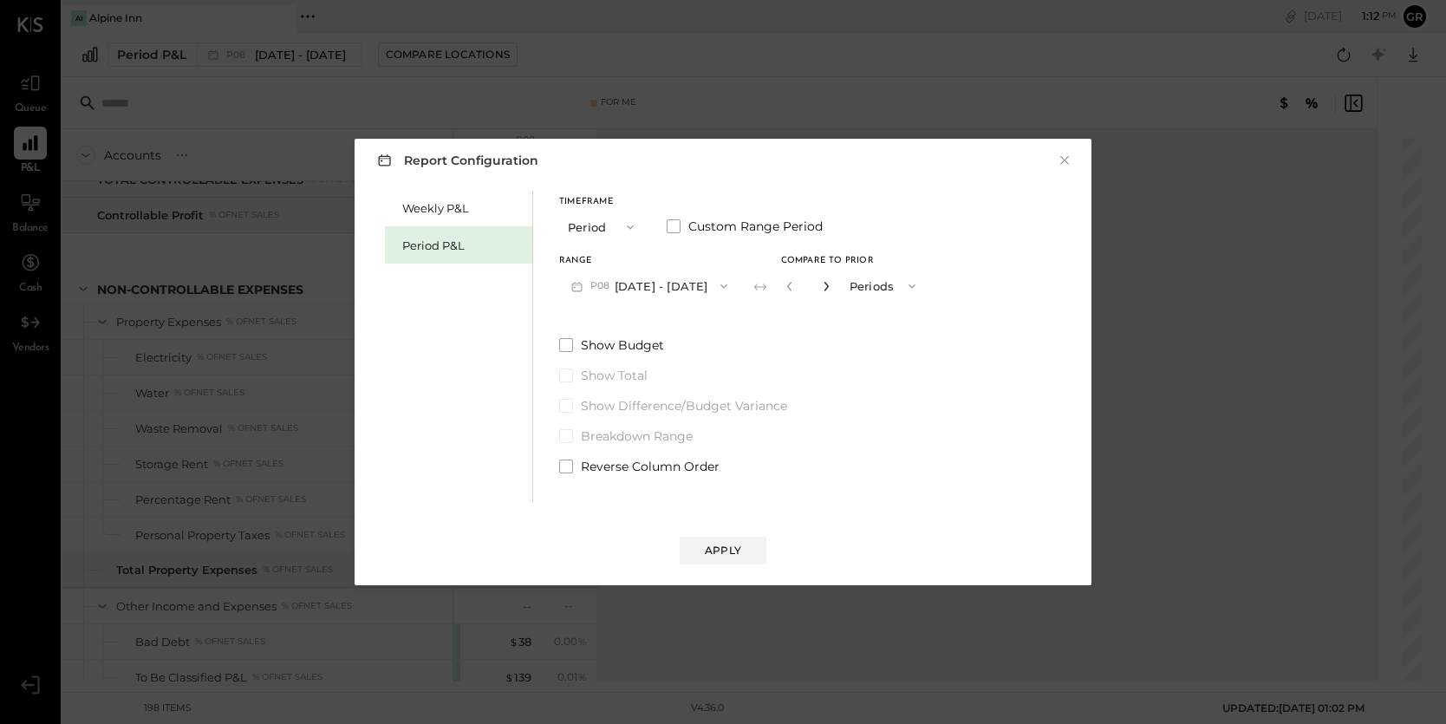
type input "*"
click at [728, 547] on div "Apply" at bounding box center [723, 550] width 36 height 15
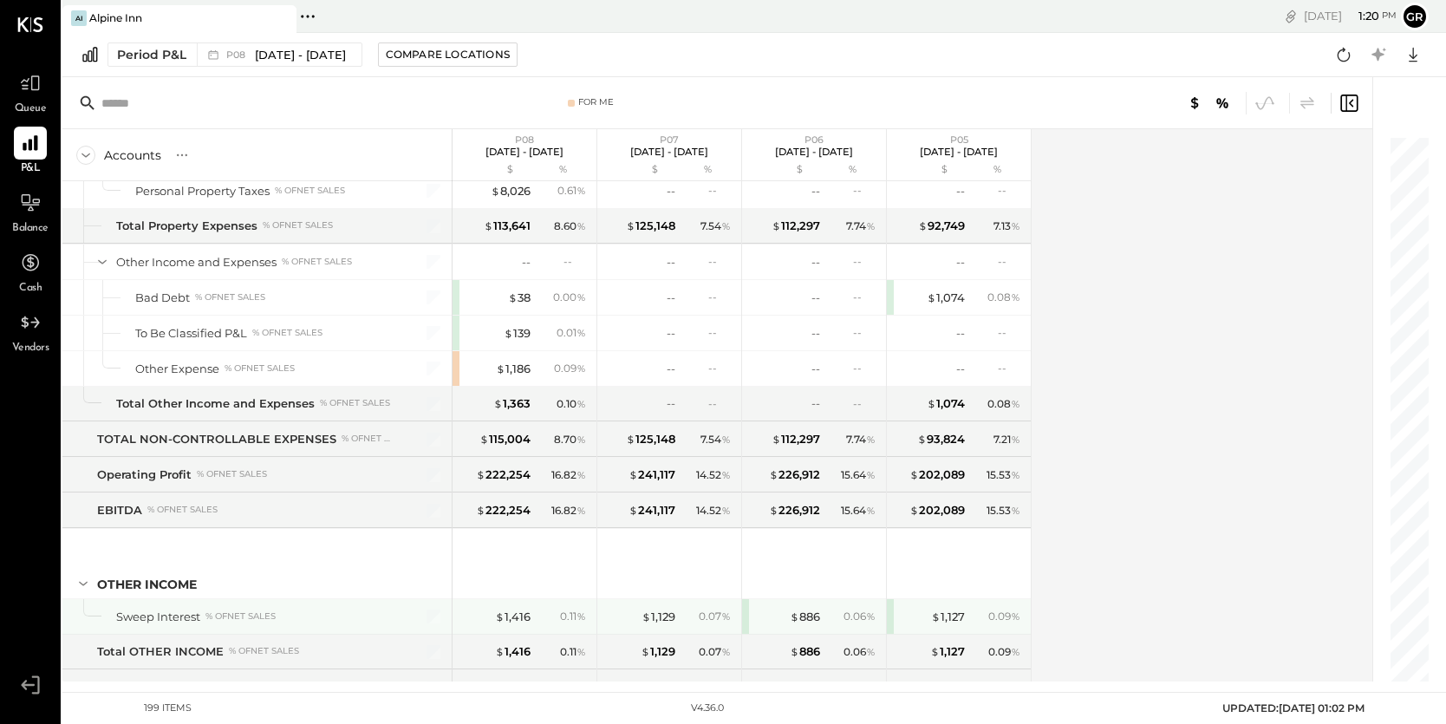
scroll to position [5864, 0]
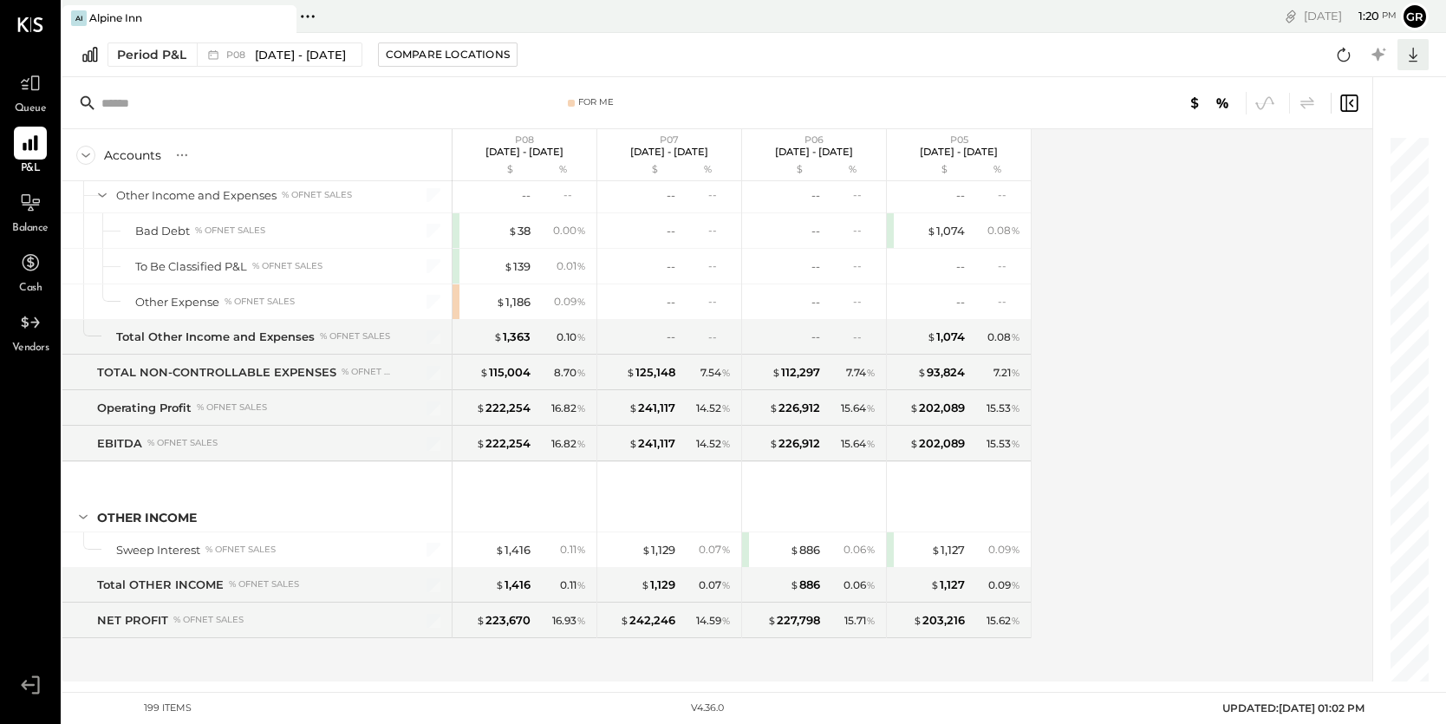
click at [1418, 58] on icon at bounding box center [1413, 54] width 23 height 23
click at [1346, 147] on div "Excel" at bounding box center [1359, 156] width 139 height 36
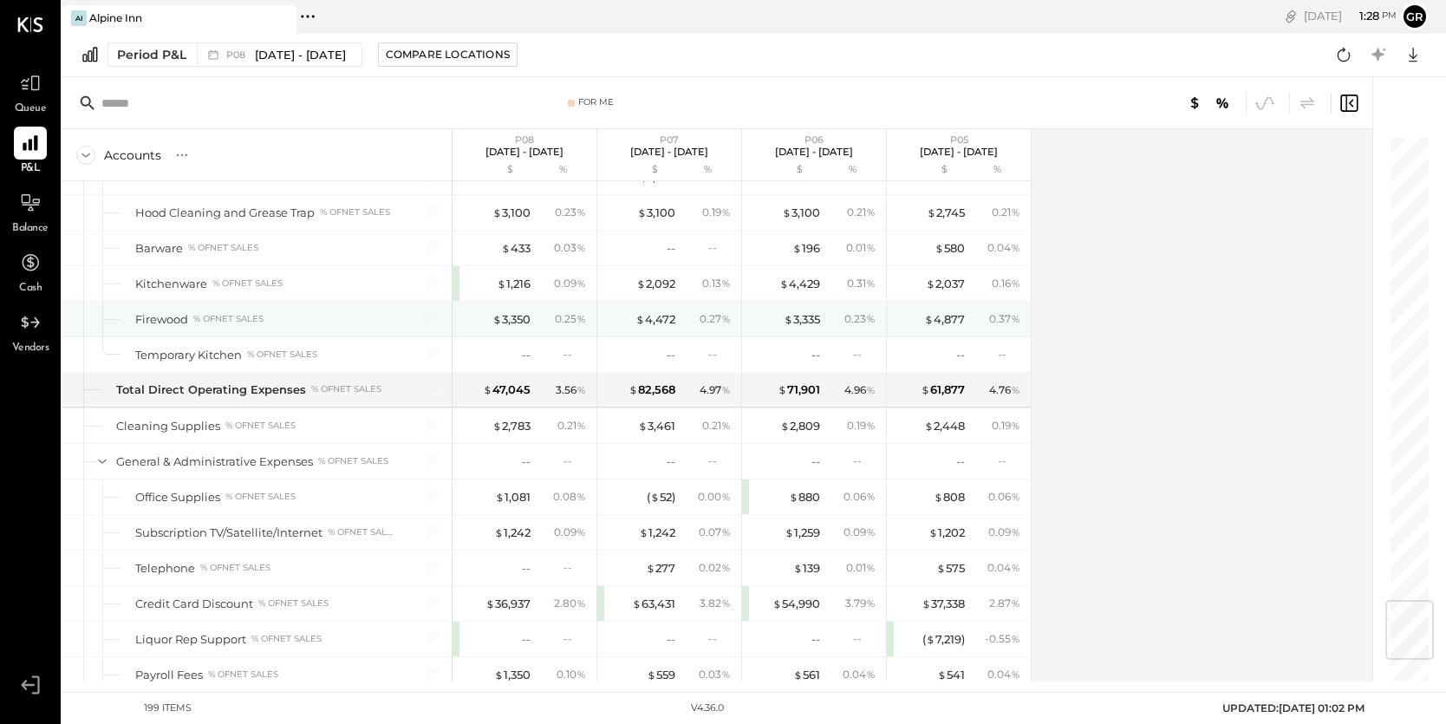
scroll to position [3888, 0]
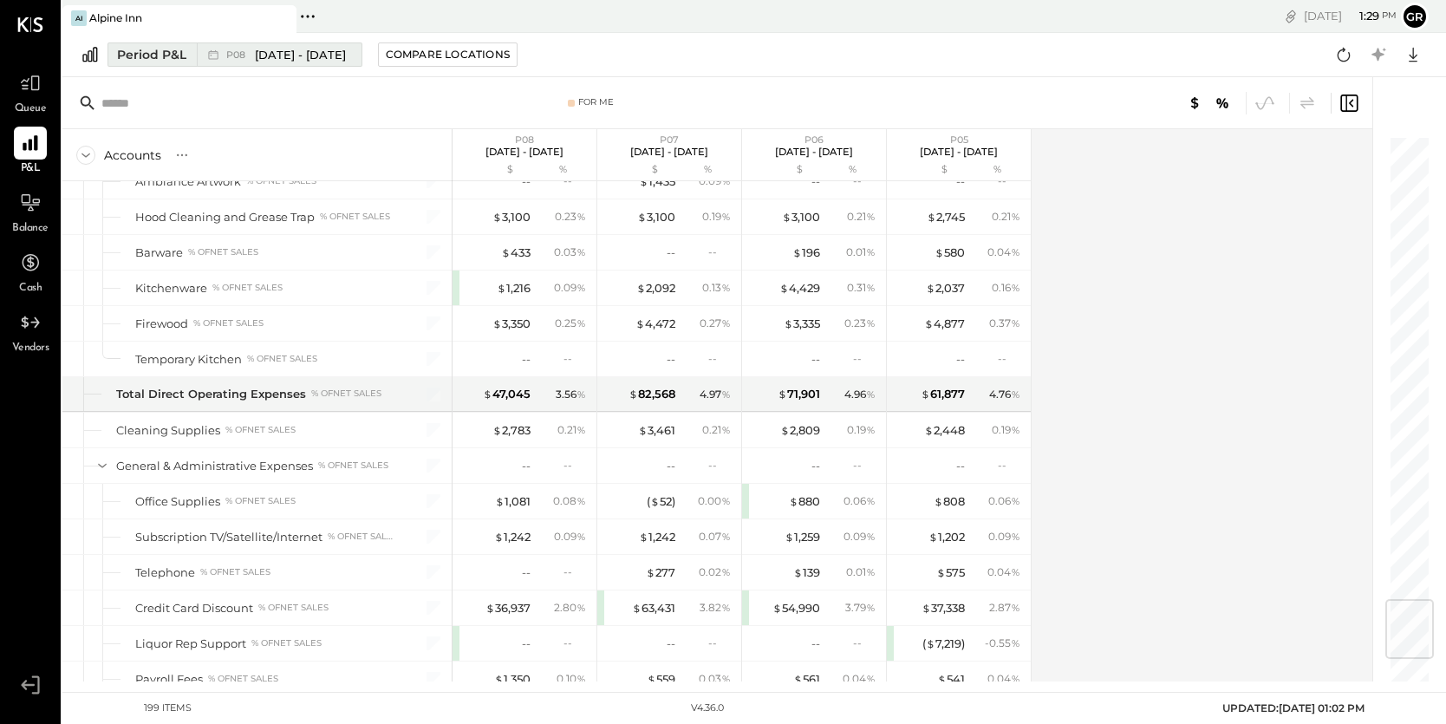
click at [171, 54] on div "Period P&L" at bounding box center [151, 54] width 69 height 17
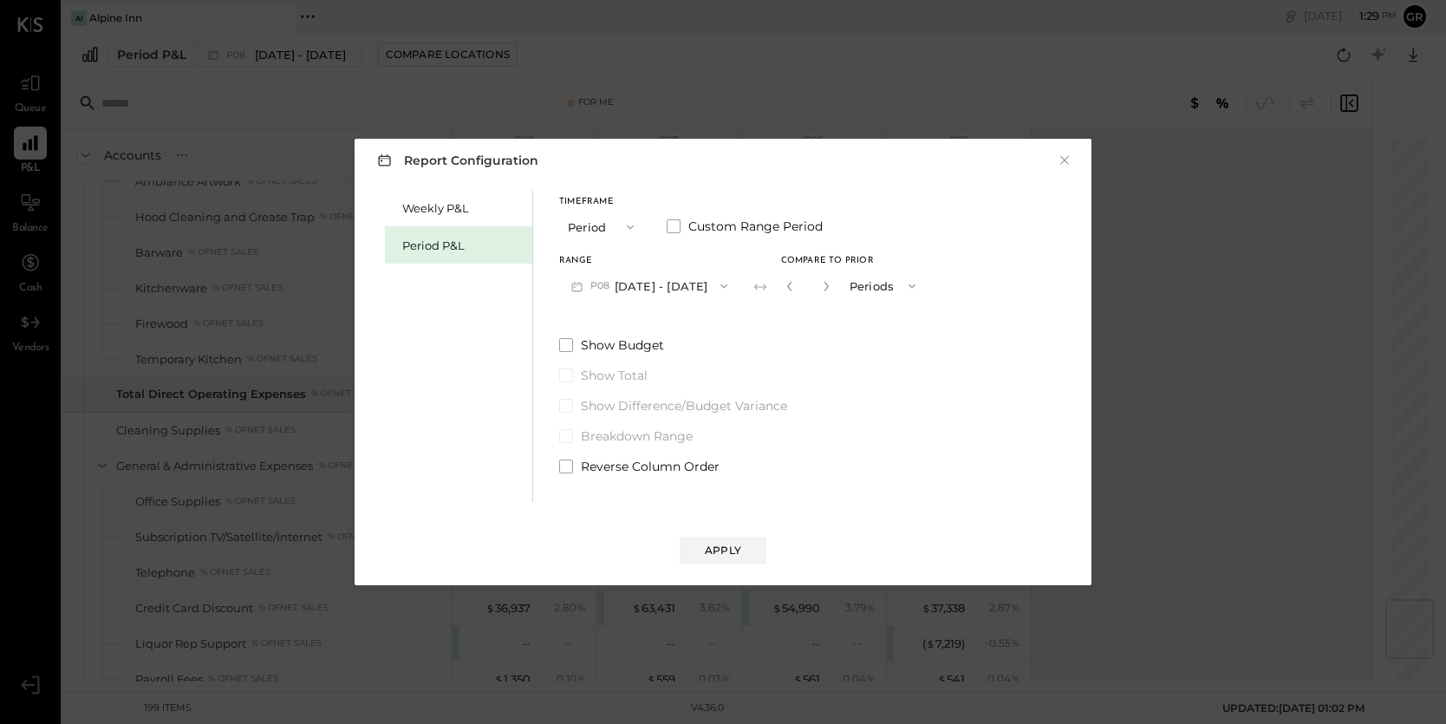
click at [596, 225] on button "Period" at bounding box center [602, 227] width 87 height 32
click at [596, 278] on div "YTD" at bounding box center [602, 288] width 85 height 31
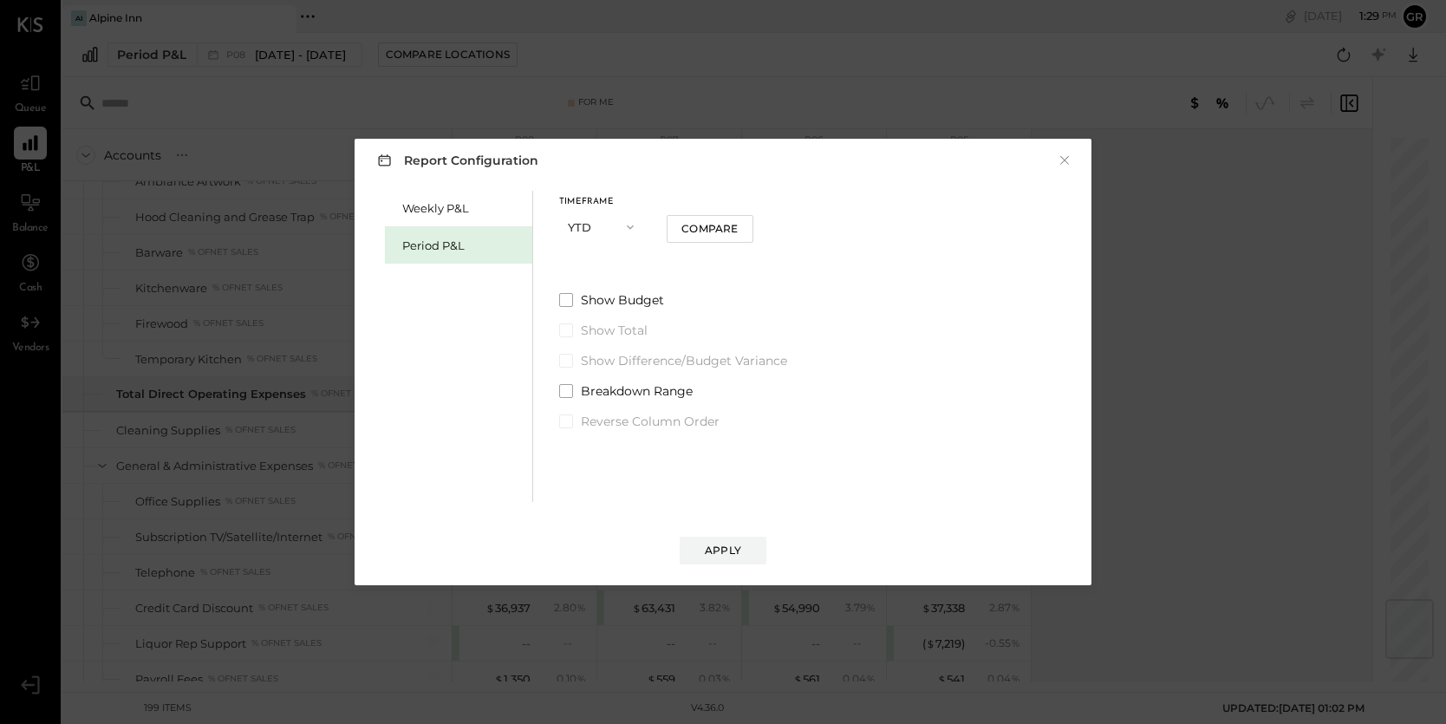
click at [627, 231] on icon "button" at bounding box center [630, 227] width 14 height 14
click at [694, 267] on div "Timeframe YTD Compare Show Budget Show Total Show Difference/Budget Variance Br…" at bounding box center [673, 310] width 228 height 239
click at [724, 541] on button "Apply" at bounding box center [723, 551] width 87 height 28
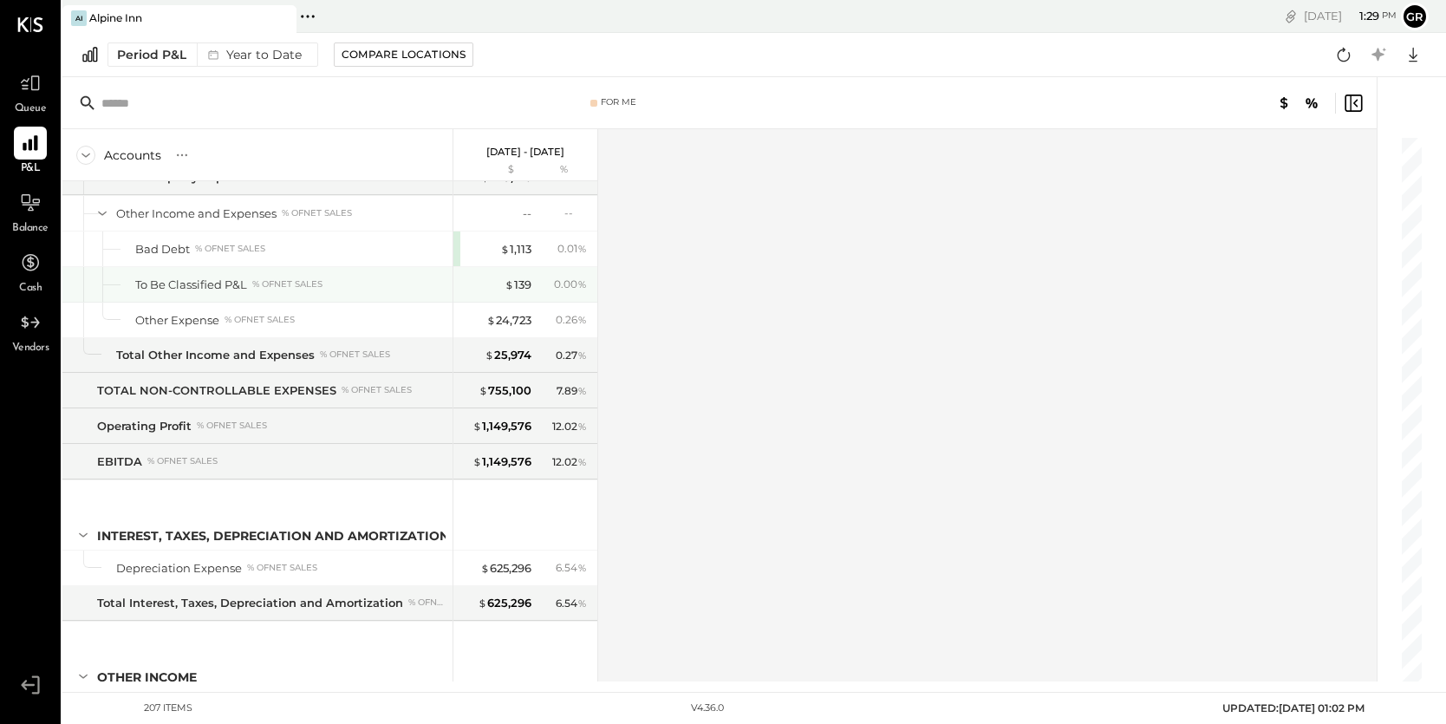
scroll to position [6183, 0]
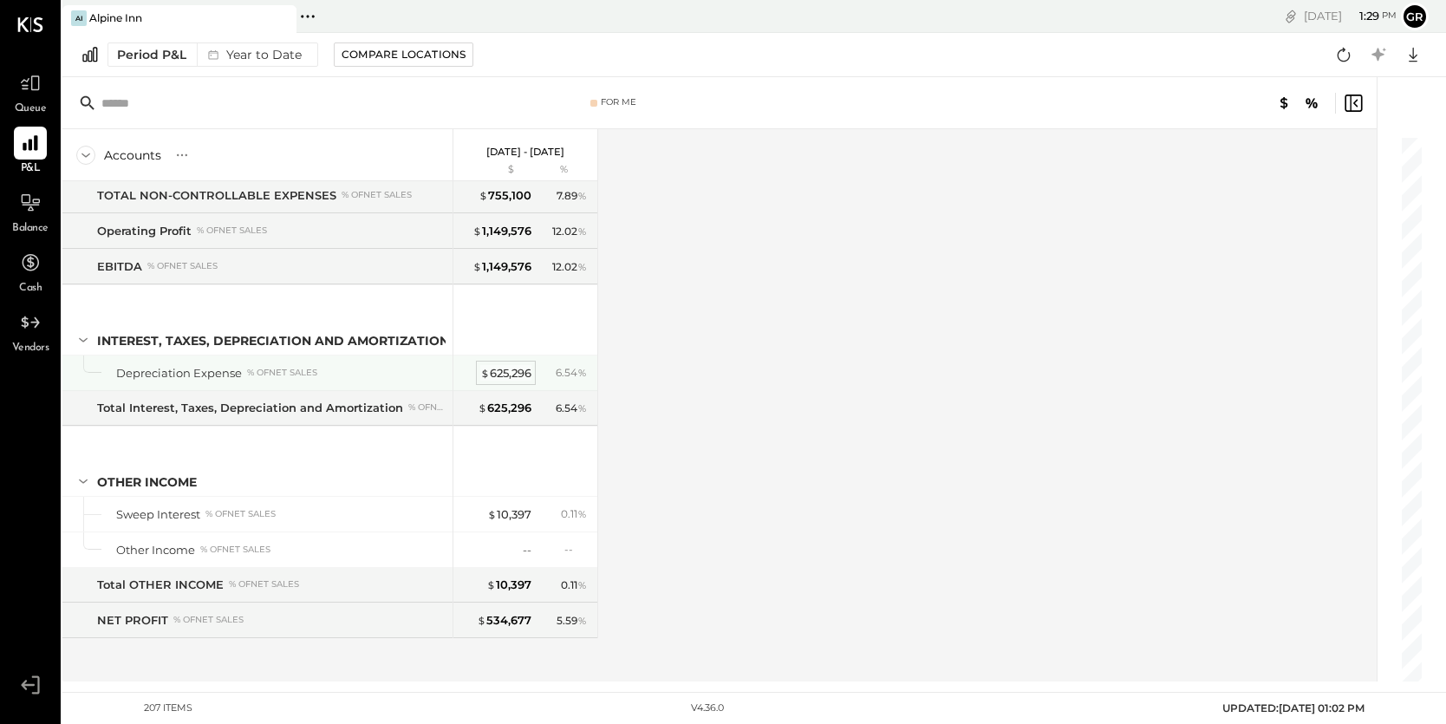
click at [512, 366] on div "$ 625,296" at bounding box center [505, 373] width 51 height 16
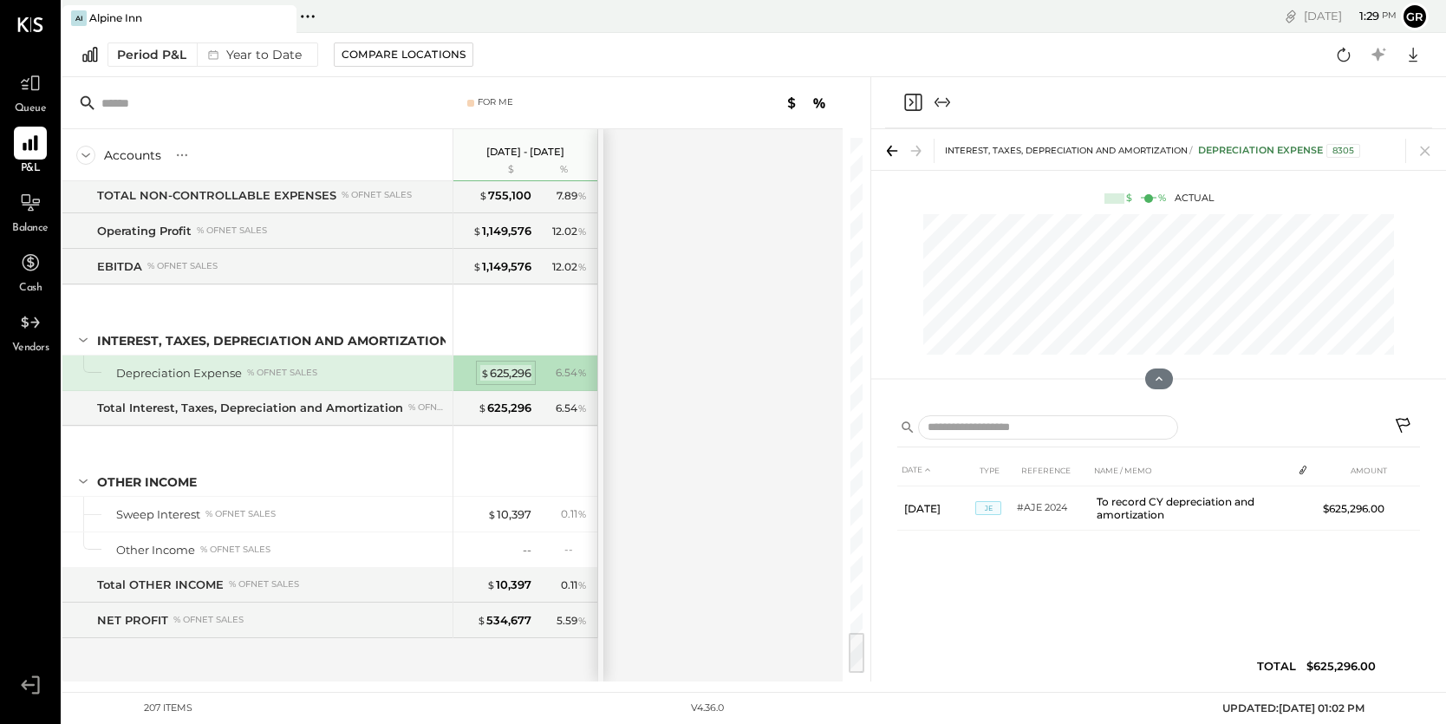
click at [508, 368] on div "$ 625,296" at bounding box center [505, 373] width 51 height 16
click at [518, 380] on div "$ 625,296" at bounding box center [505, 373] width 51 height 16
click at [519, 368] on div "$ 625,296" at bounding box center [505, 373] width 51 height 16
click at [505, 368] on div "$ 625,296" at bounding box center [505, 373] width 51 height 16
click at [375, 59] on div "Compare Locations" at bounding box center [404, 54] width 124 height 15
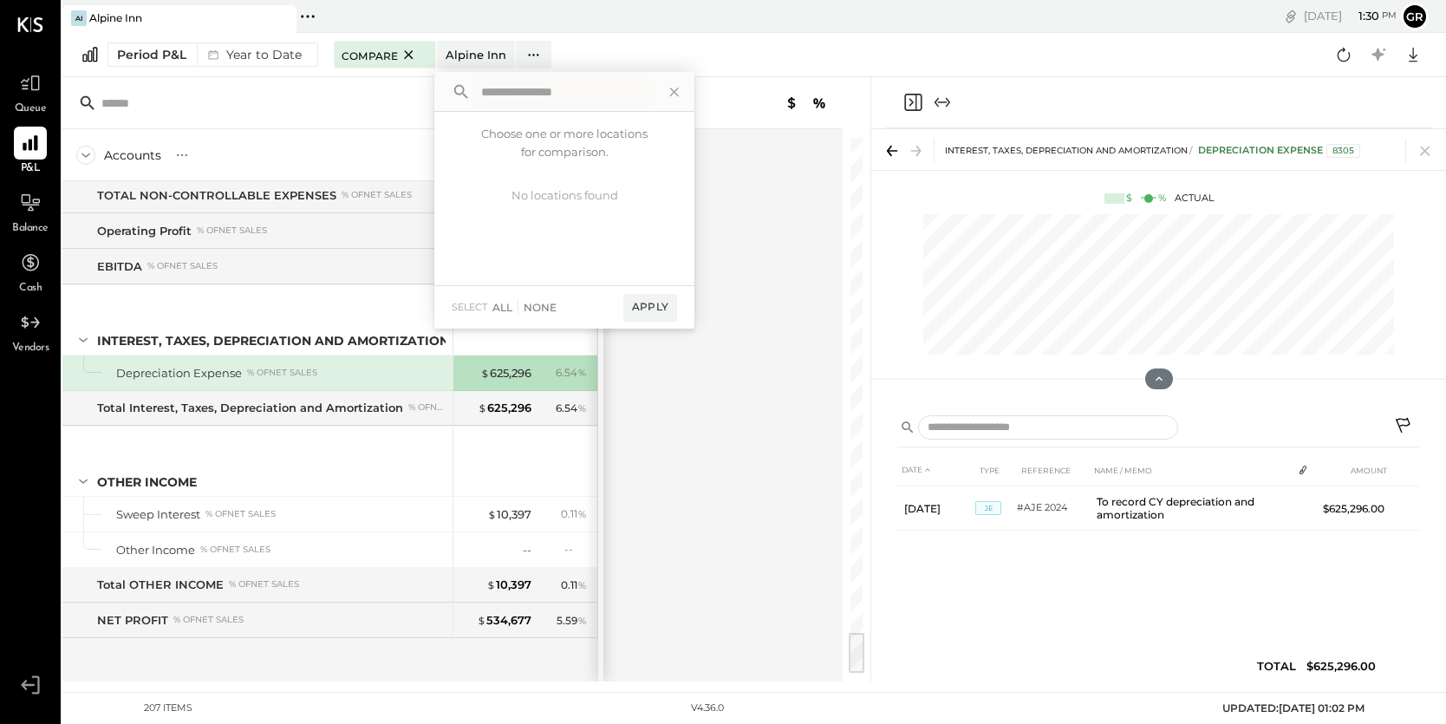
click at [273, 93] on input "text" at bounding box center [237, 103] width 273 height 31
click at [265, 53] on div "Year to Date" at bounding box center [253, 54] width 112 height 23
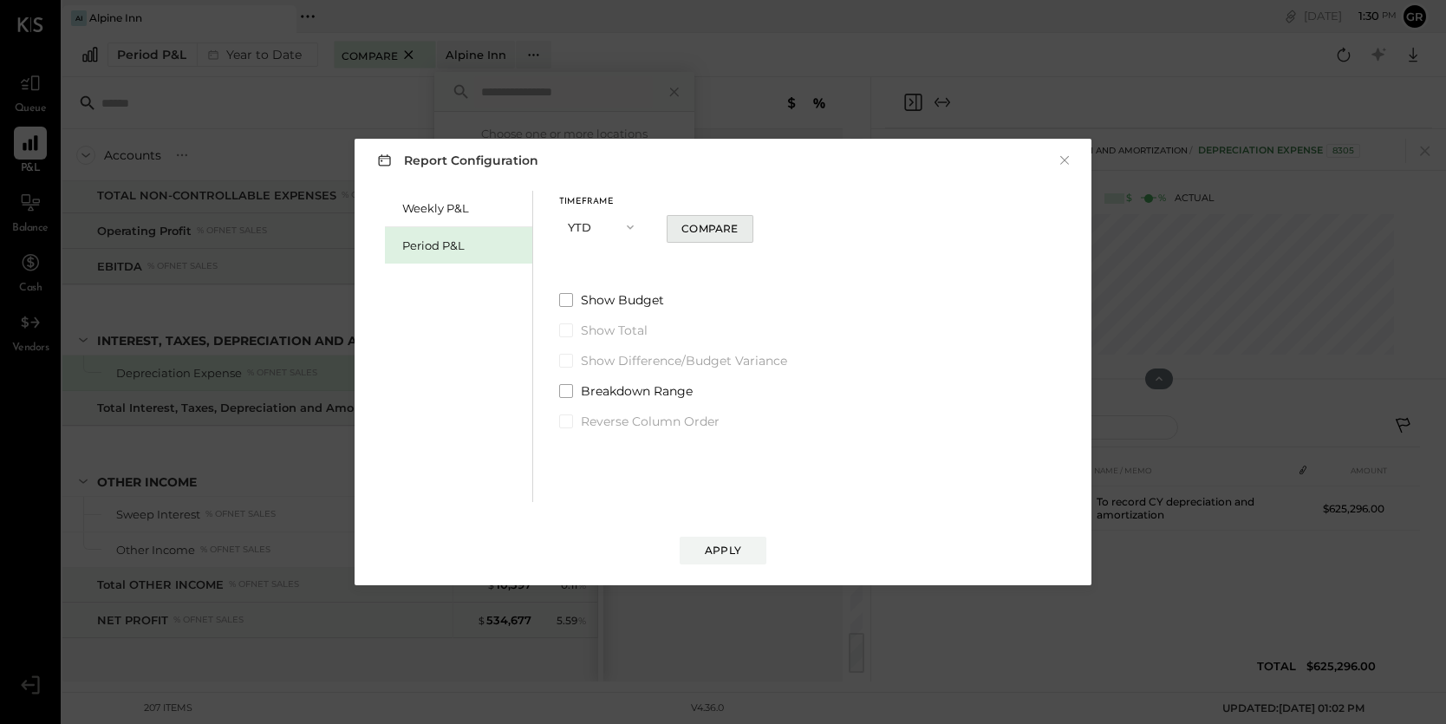
click at [710, 230] on div "Compare" at bounding box center [709, 228] width 56 height 15
click at [735, 226] on icon "button" at bounding box center [732, 227] width 10 height 10
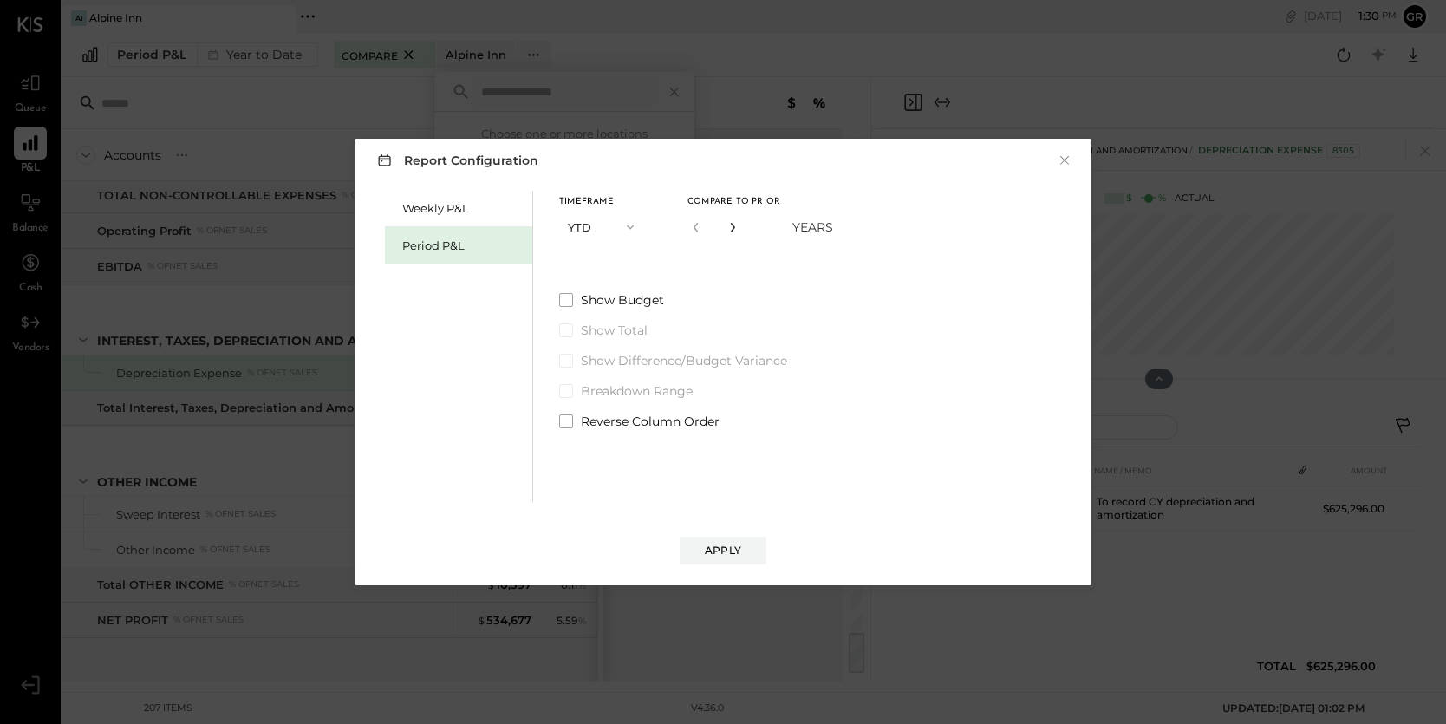
type input "*"
click at [721, 546] on div "Apply" at bounding box center [723, 550] width 36 height 15
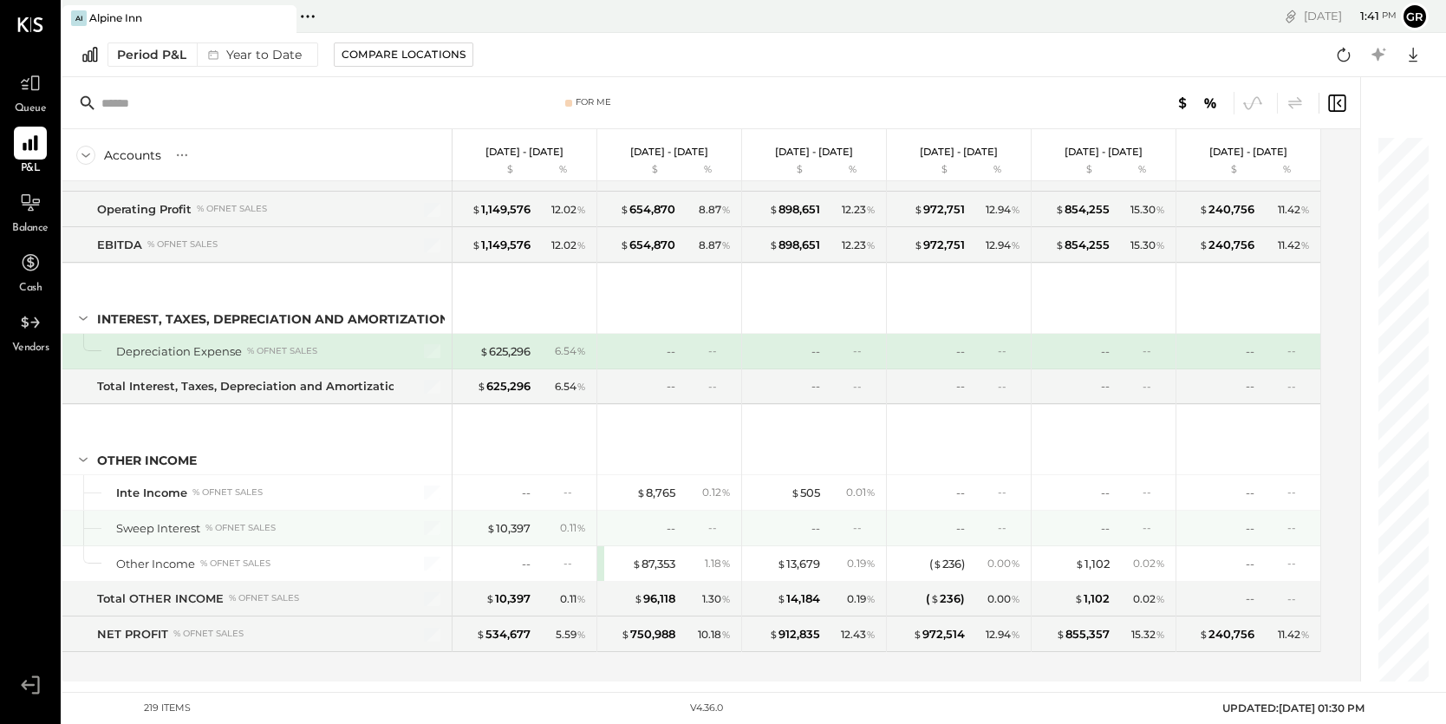
scroll to position [6610, 0]
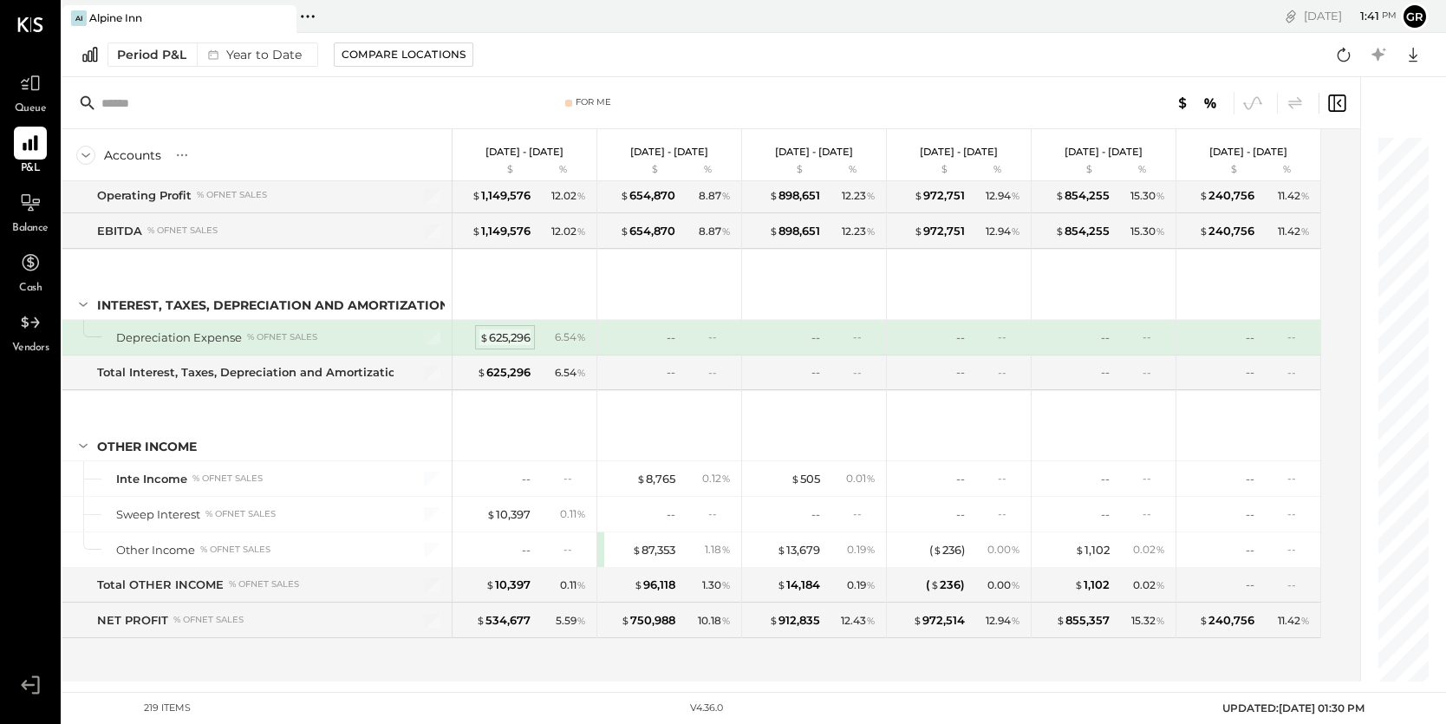
click at [510, 336] on div "$ 625,296" at bounding box center [504, 337] width 51 height 16
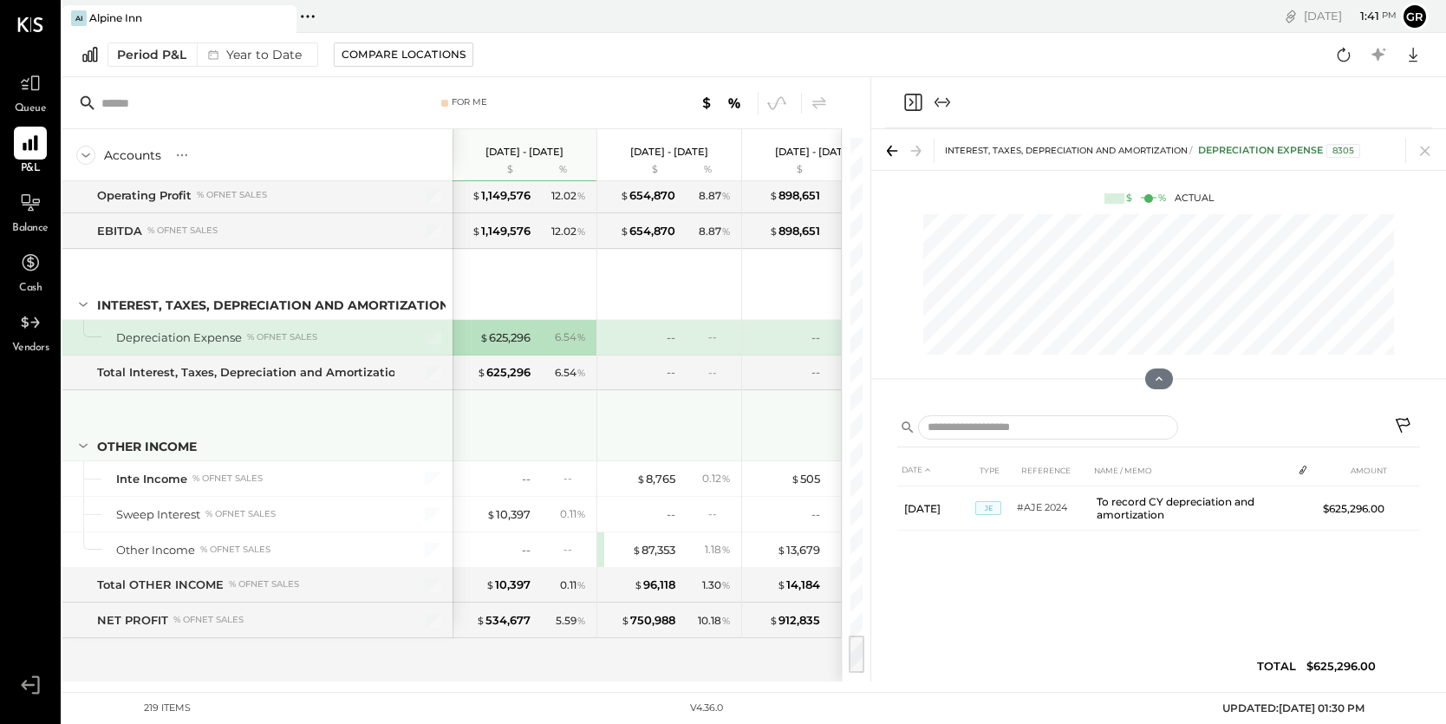
click at [423, 427] on div "OTHER INCOME" at bounding box center [257, 425] width 390 height 69
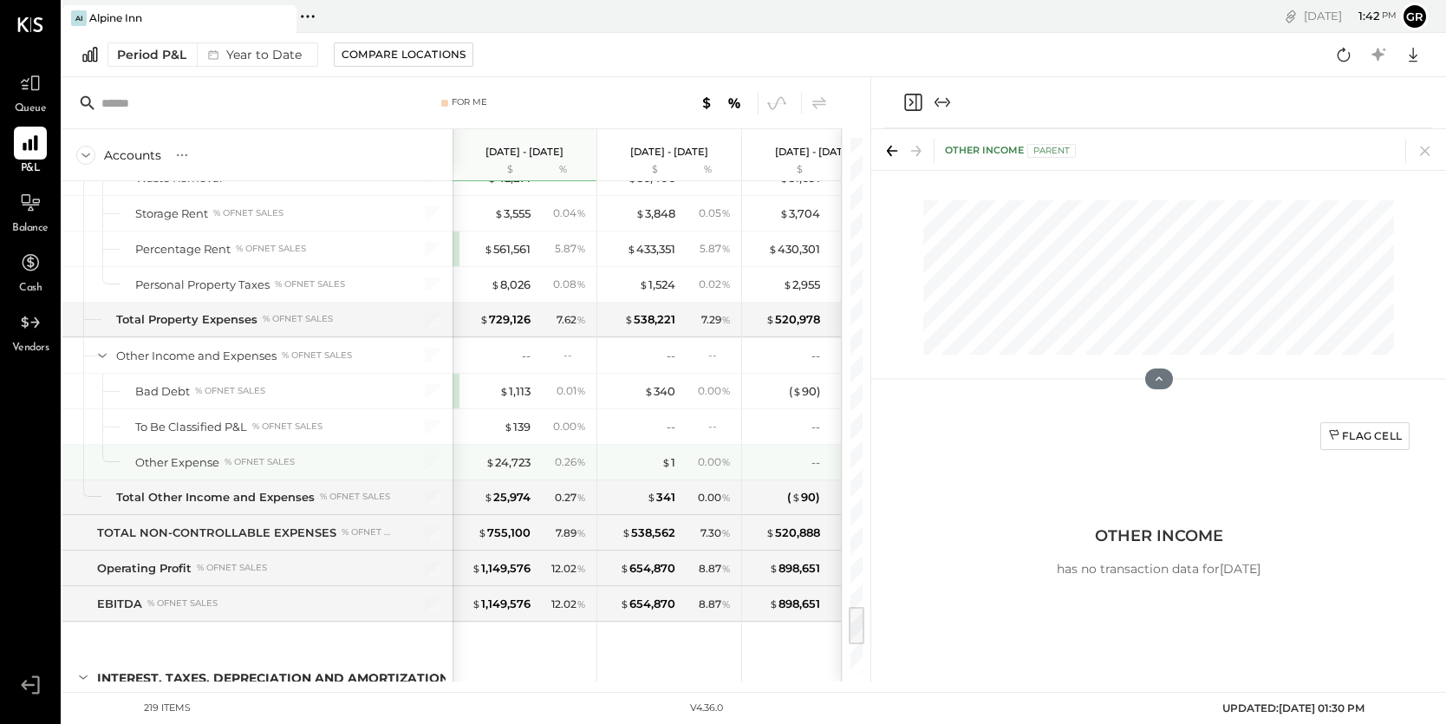
scroll to position [6224, 0]
